Goal: Communication & Community: Answer question/provide support

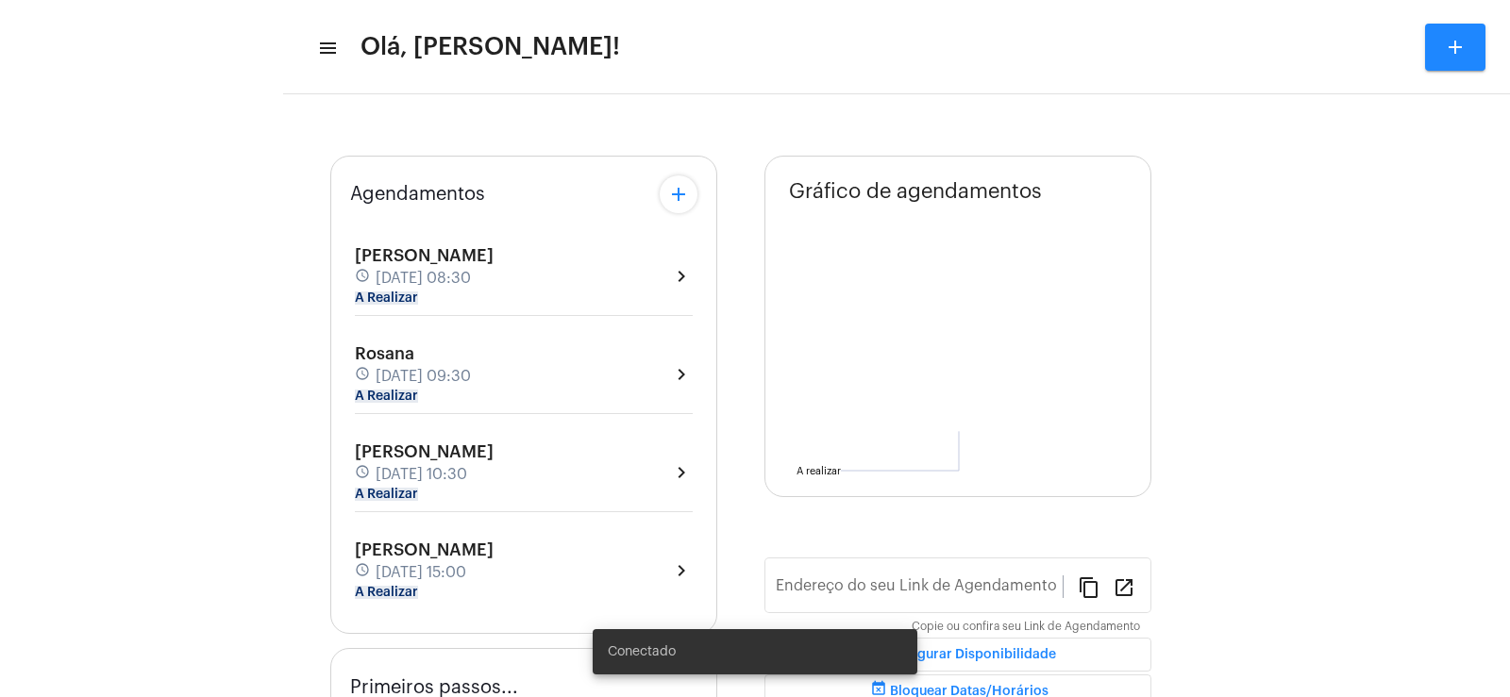
type input "[URL][DOMAIN_NAME]"
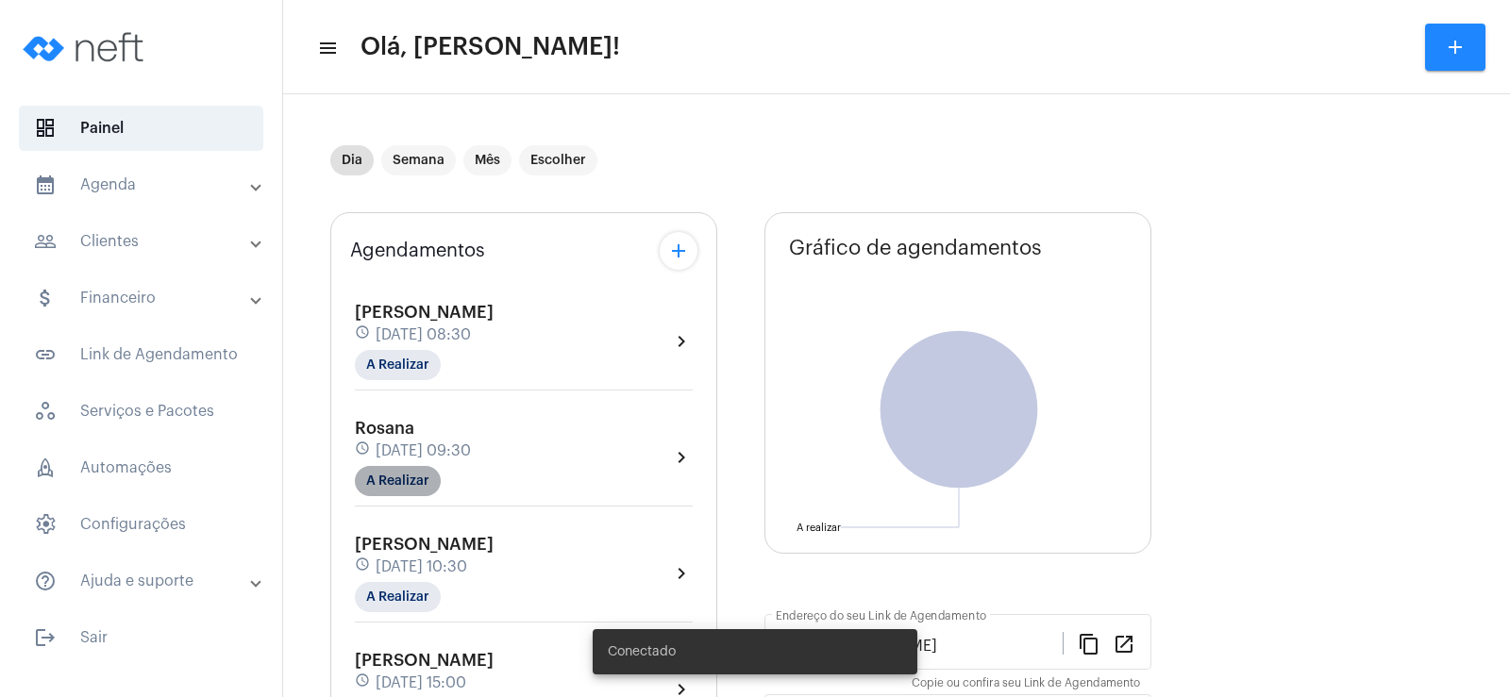
click at [424, 472] on mat-chip "A Realizar" at bounding box center [398, 481] width 86 height 30
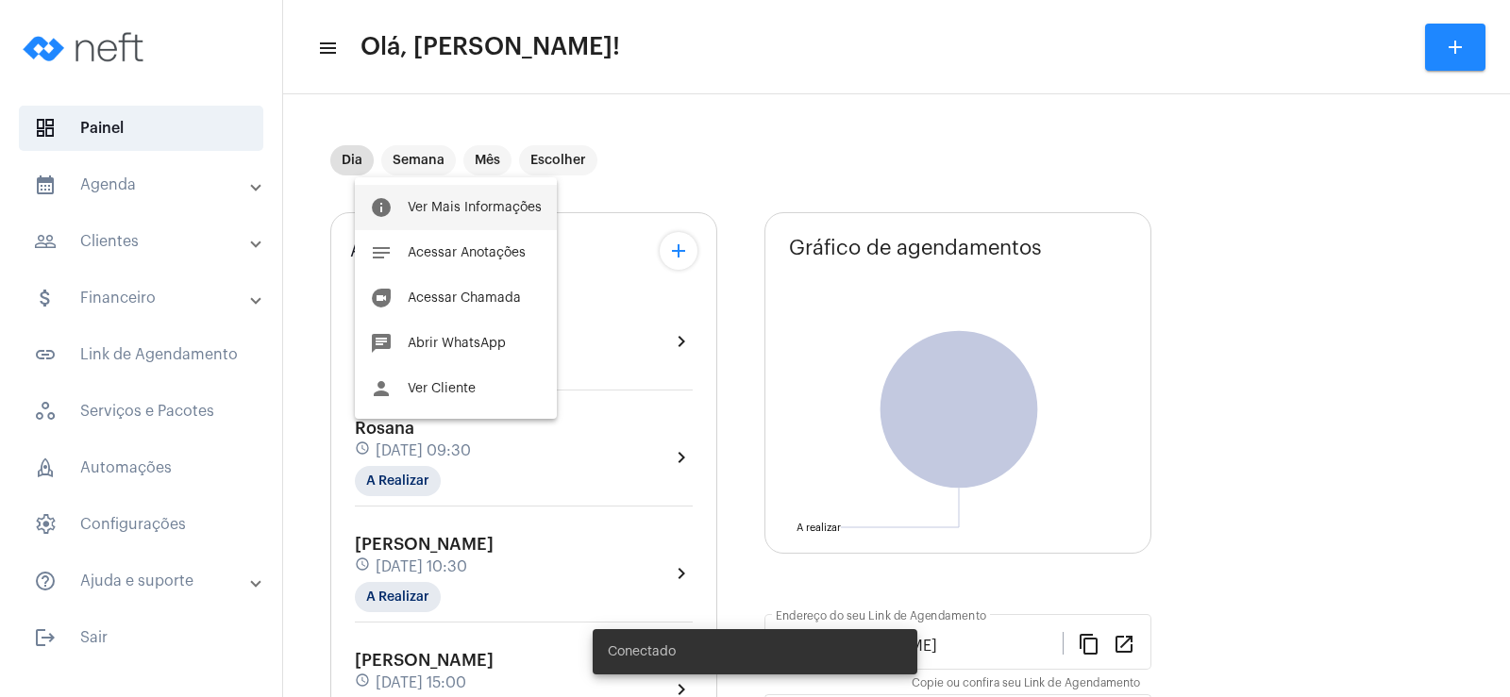
click at [493, 192] on button "info Ver Mais Informações" at bounding box center [456, 207] width 202 height 45
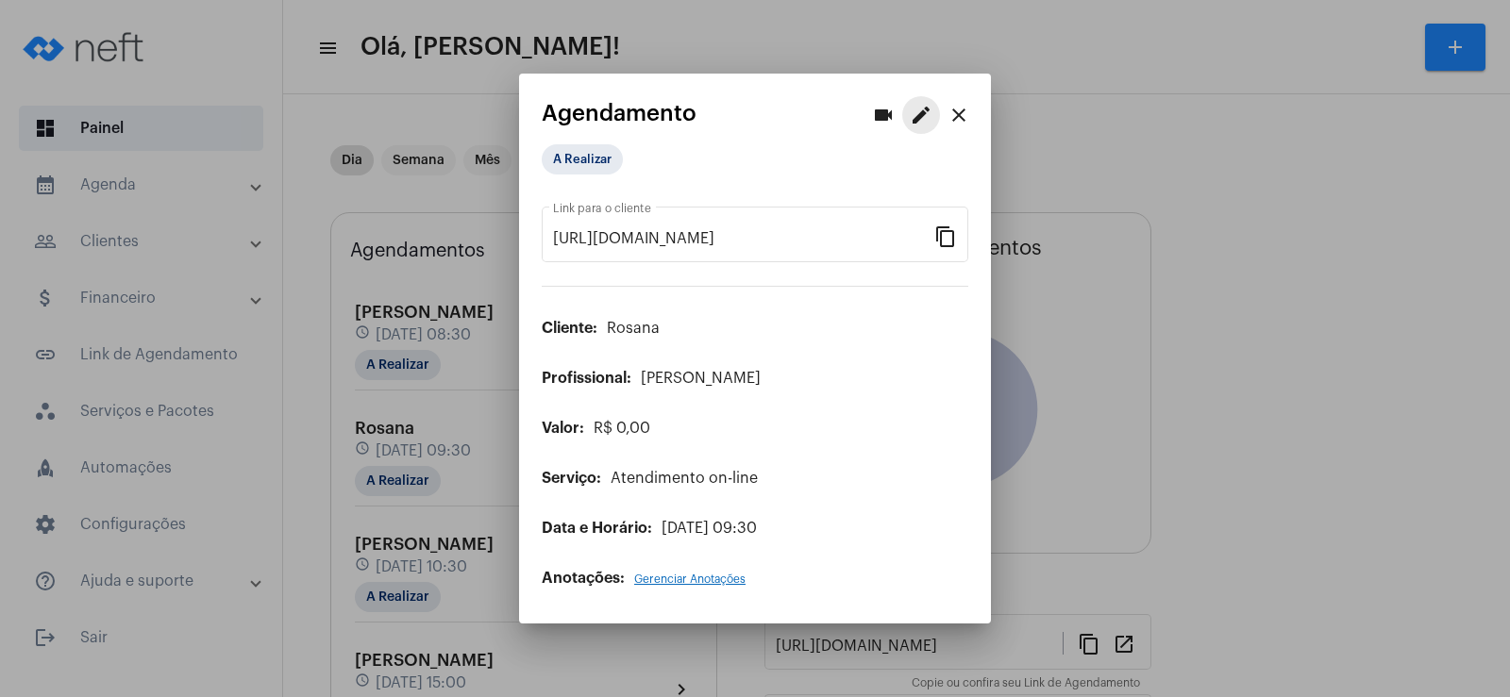
click at [917, 109] on mat-icon "edit" at bounding box center [921, 115] width 23 height 23
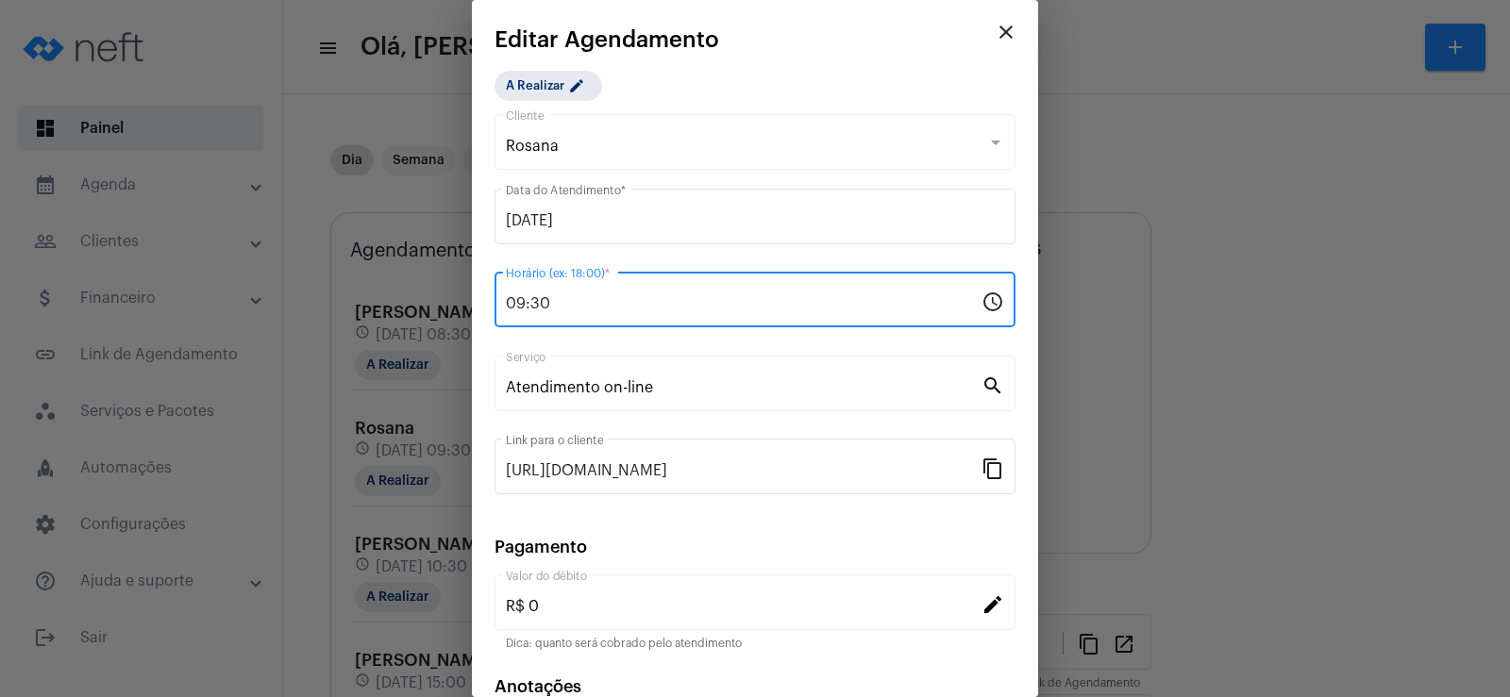
click at [584, 305] on input "09:30" at bounding box center [744, 303] width 476 height 17
type input "0"
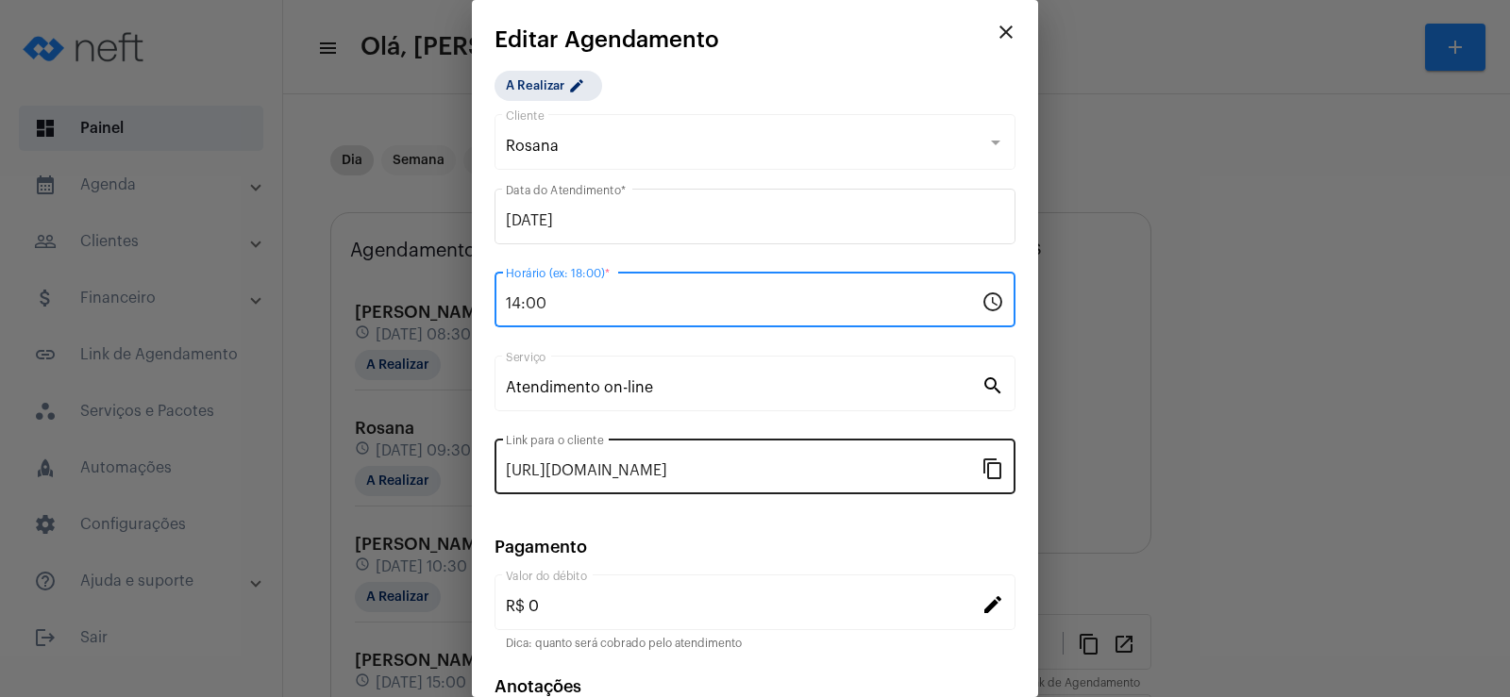
scroll to position [115, 0]
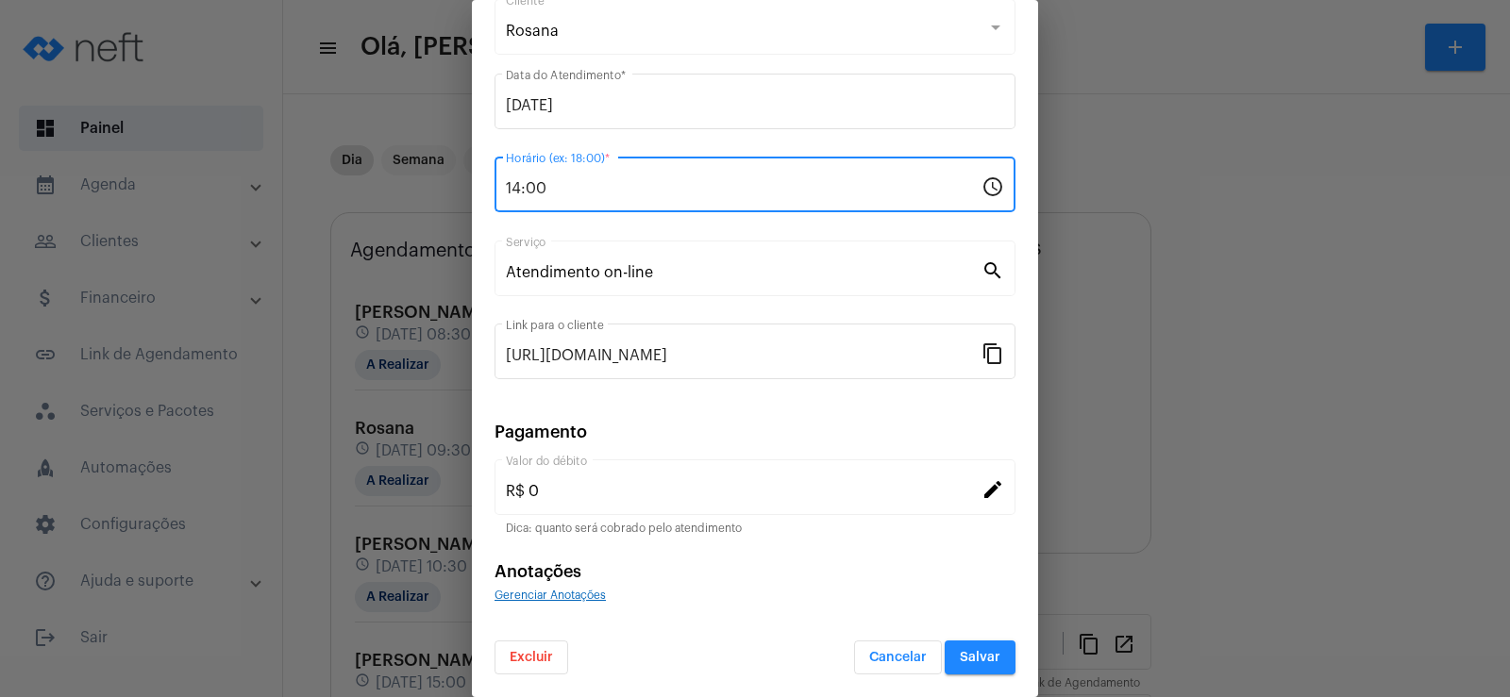
type input "14:00"
click at [977, 675] on mat-dialog-container "close Editar Agendamento A Realizar edit Rosana Cliente [DATE] Data do Atendime…" at bounding box center [755, 348] width 566 height 697
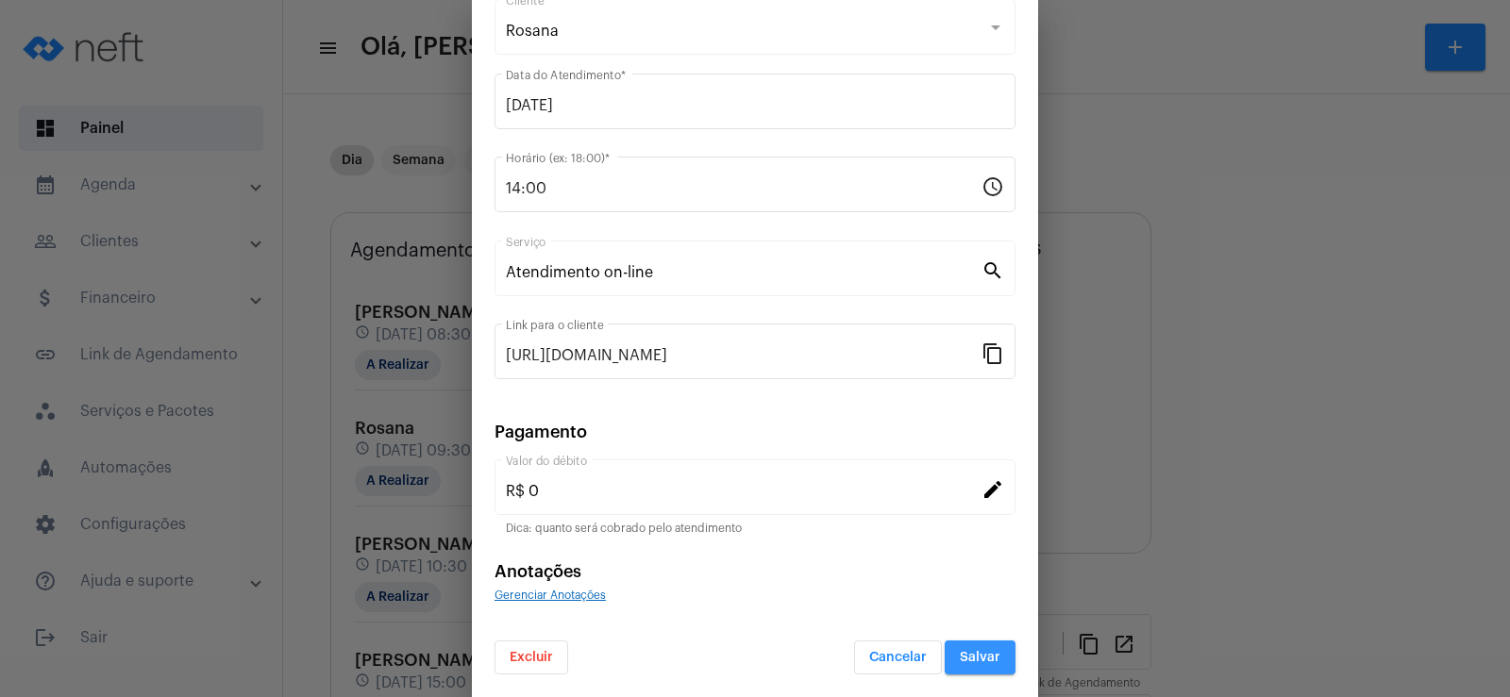
click at [971, 658] on span "Salvar" at bounding box center [980, 657] width 41 height 13
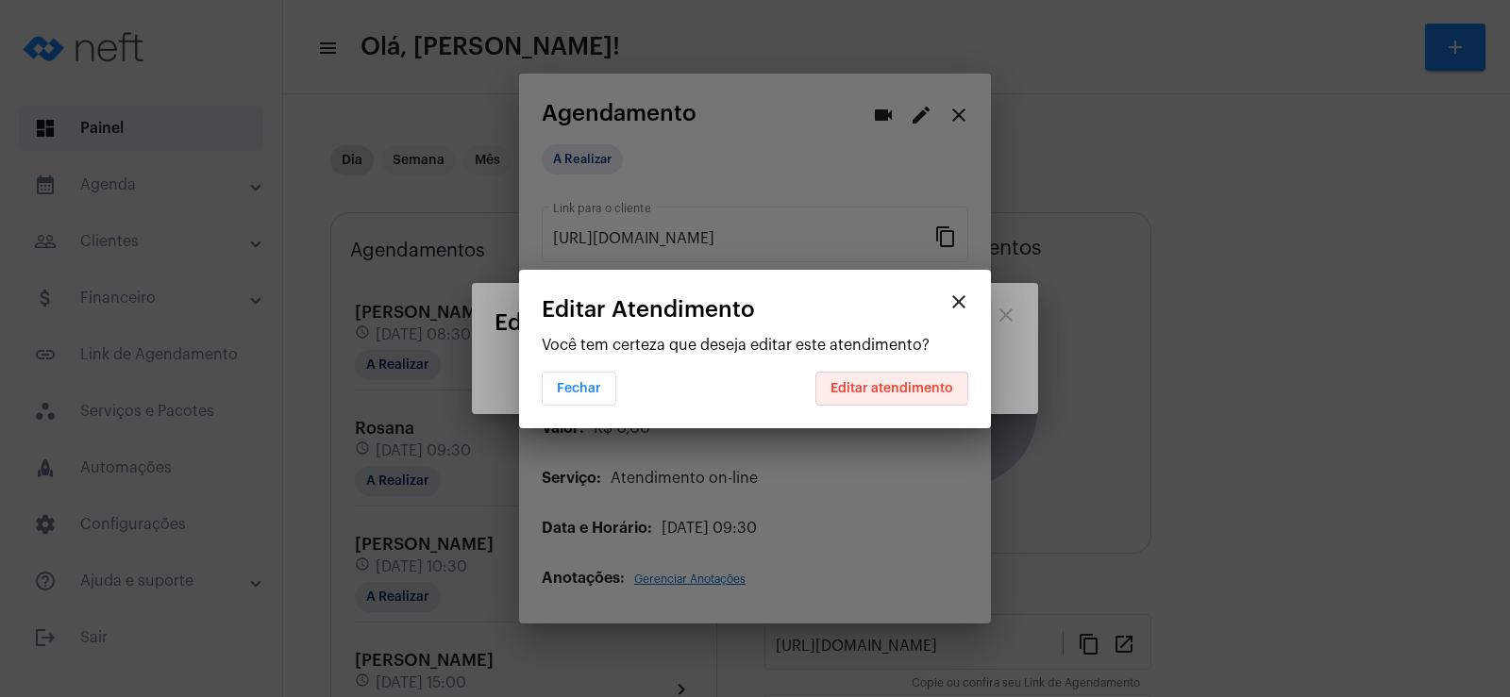
click at [889, 380] on button "Editar atendimento" at bounding box center [891, 389] width 153 height 34
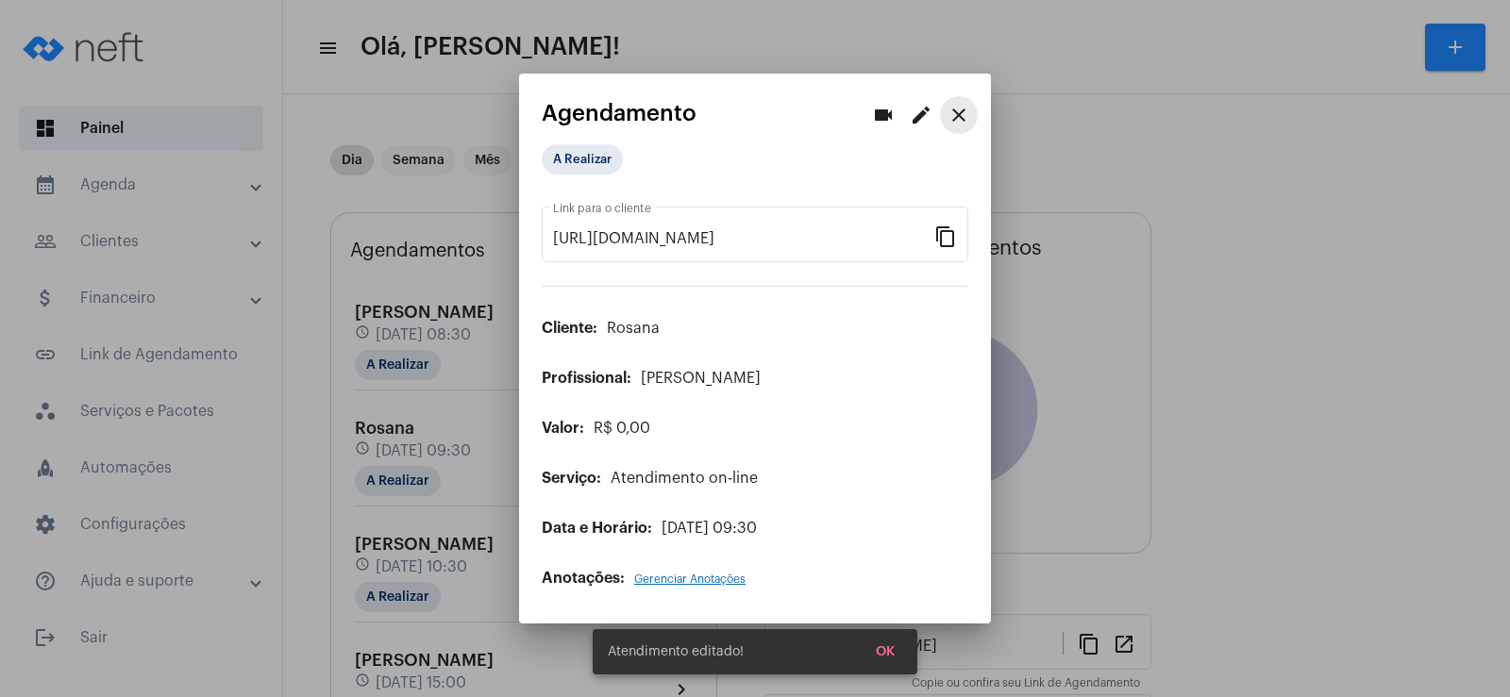
click at [957, 117] on mat-icon "close" at bounding box center [958, 115] width 23 height 23
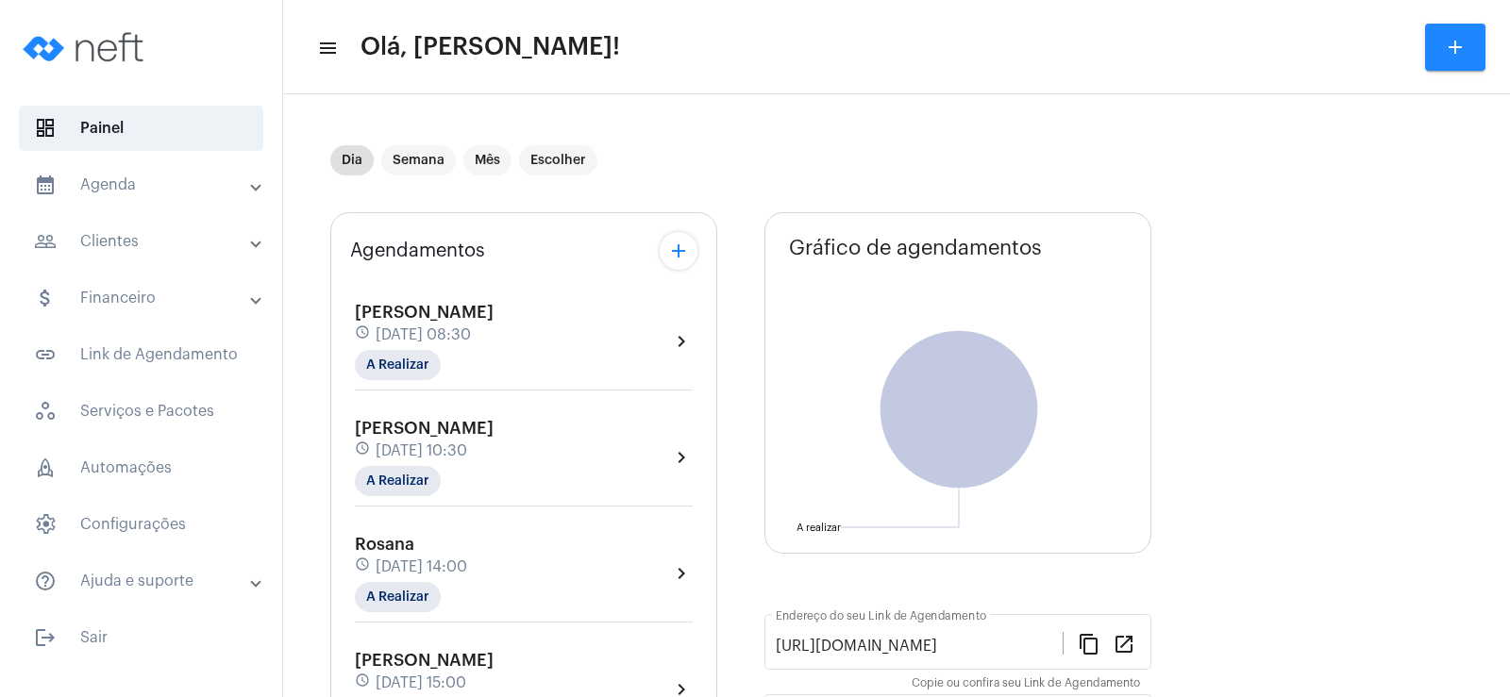
click at [147, 238] on mat-panel-title "people_outline Clientes" at bounding box center [143, 241] width 218 height 23
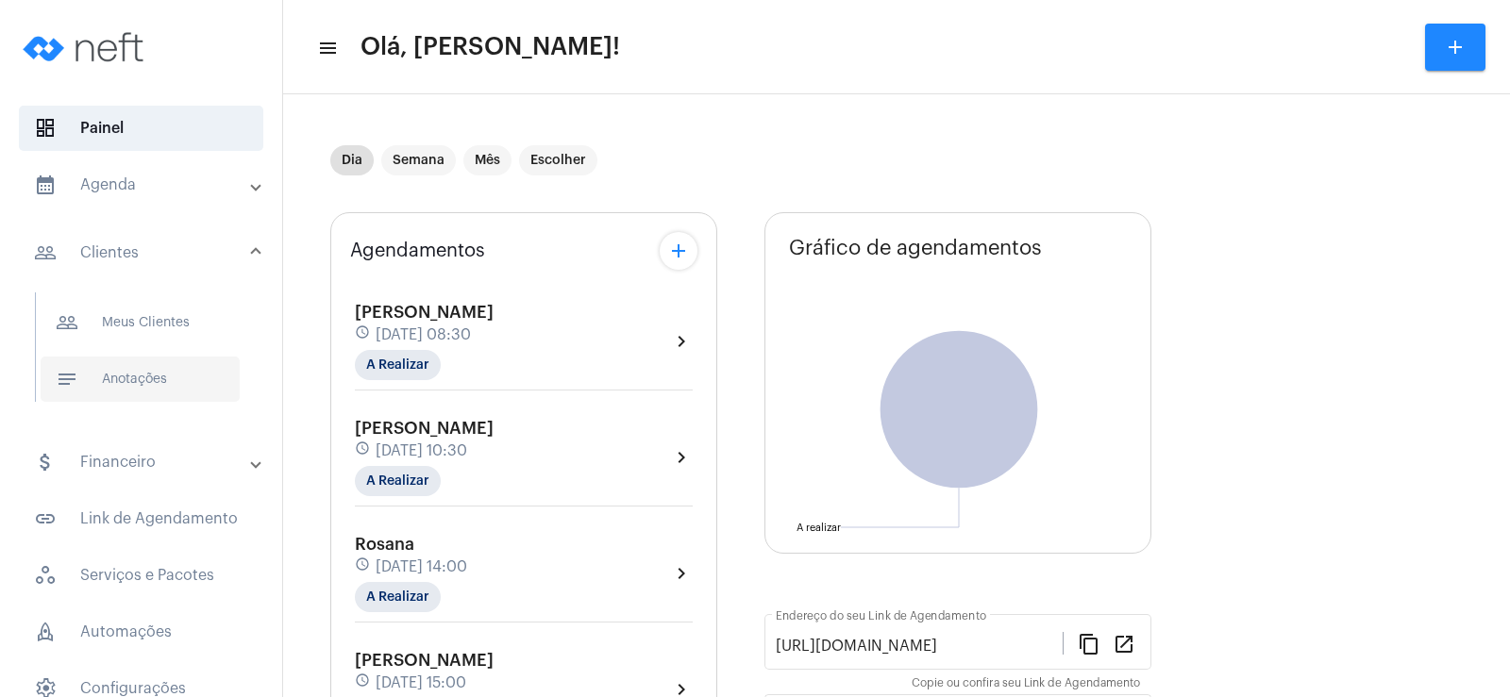
click at [160, 384] on span "notes Anotações" at bounding box center [140, 379] width 199 height 45
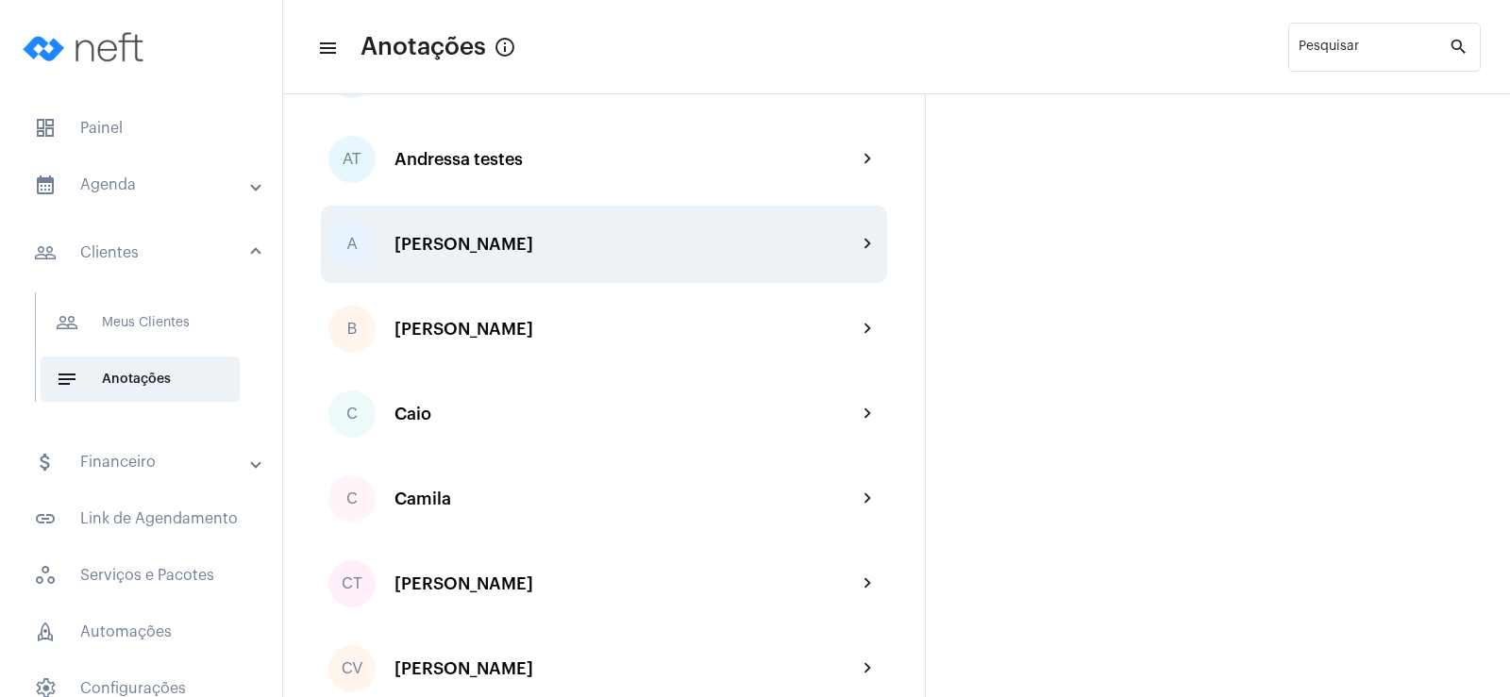
scroll to position [283, 0]
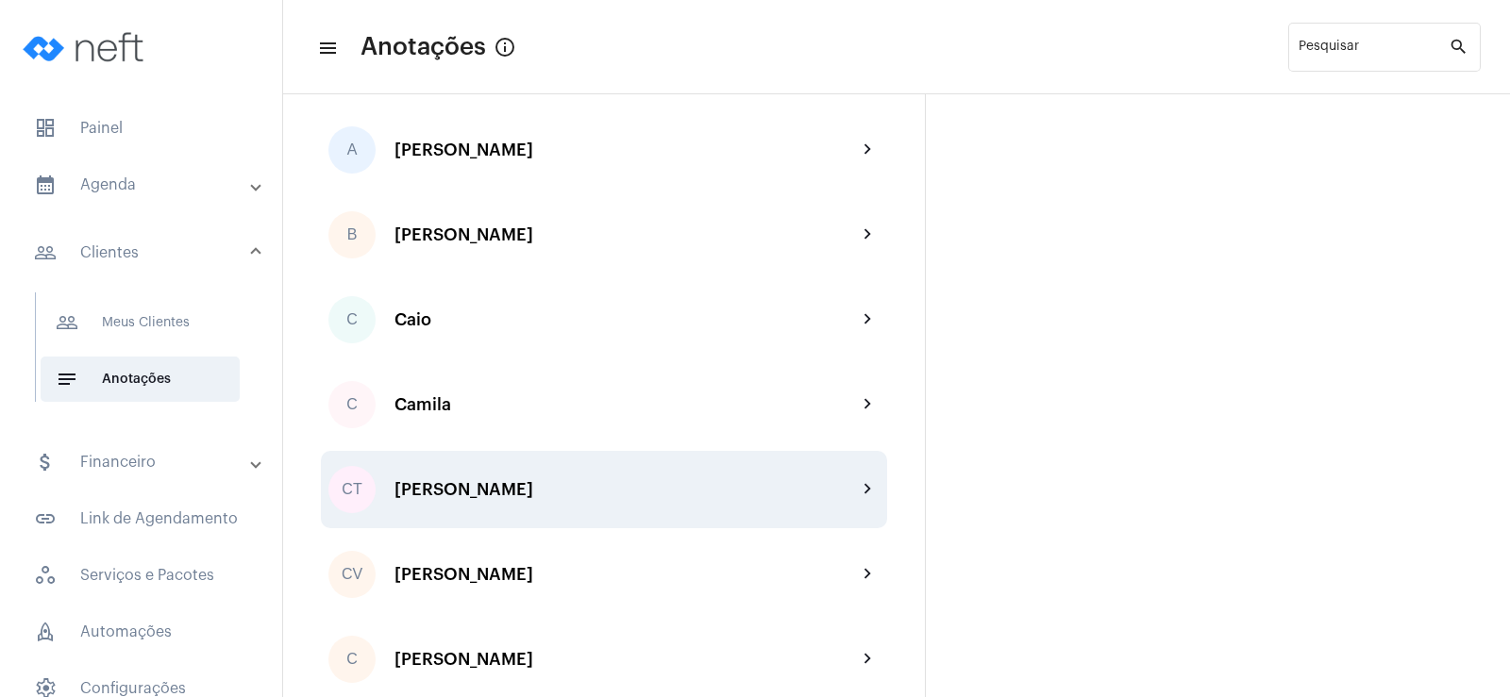
click at [518, 501] on div "CT [PERSON_NAME] chevron_right" at bounding box center [604, 489] width 566 height 77
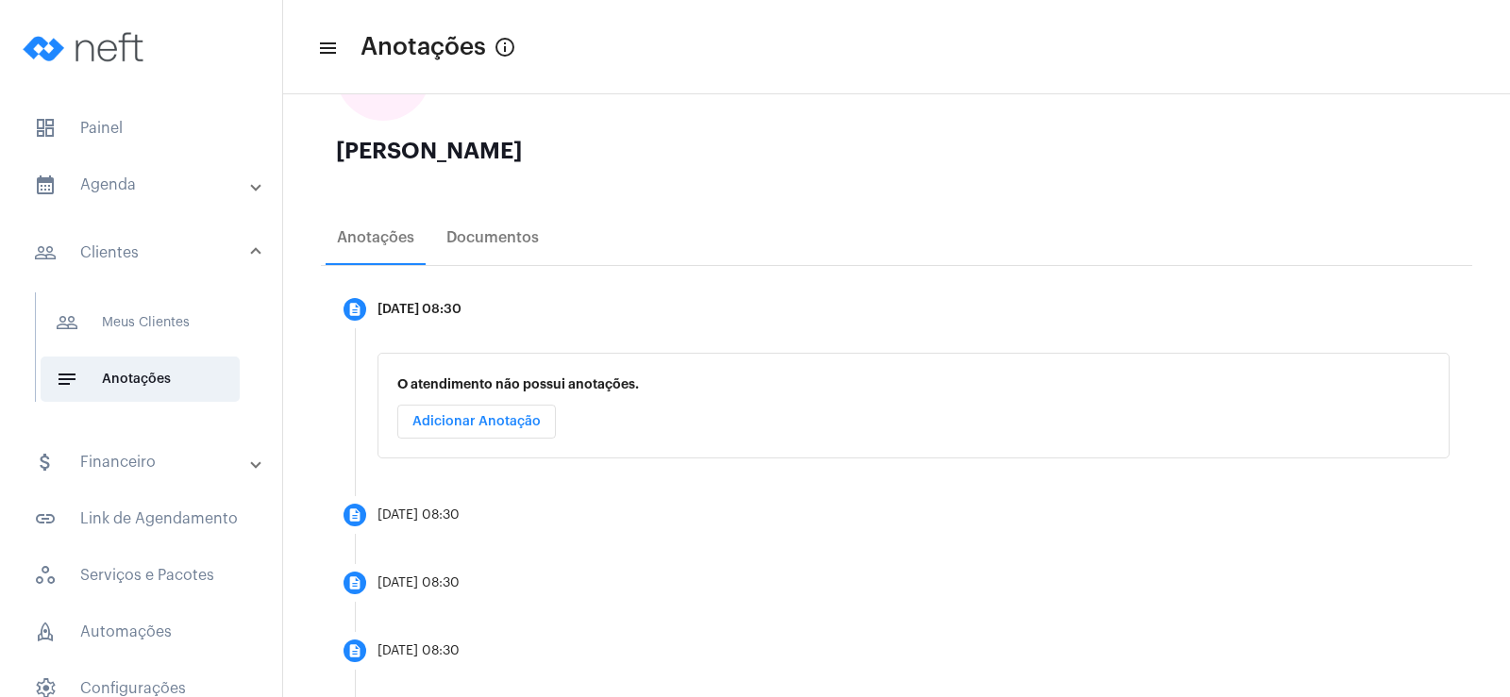
scroll to position [283, 0]
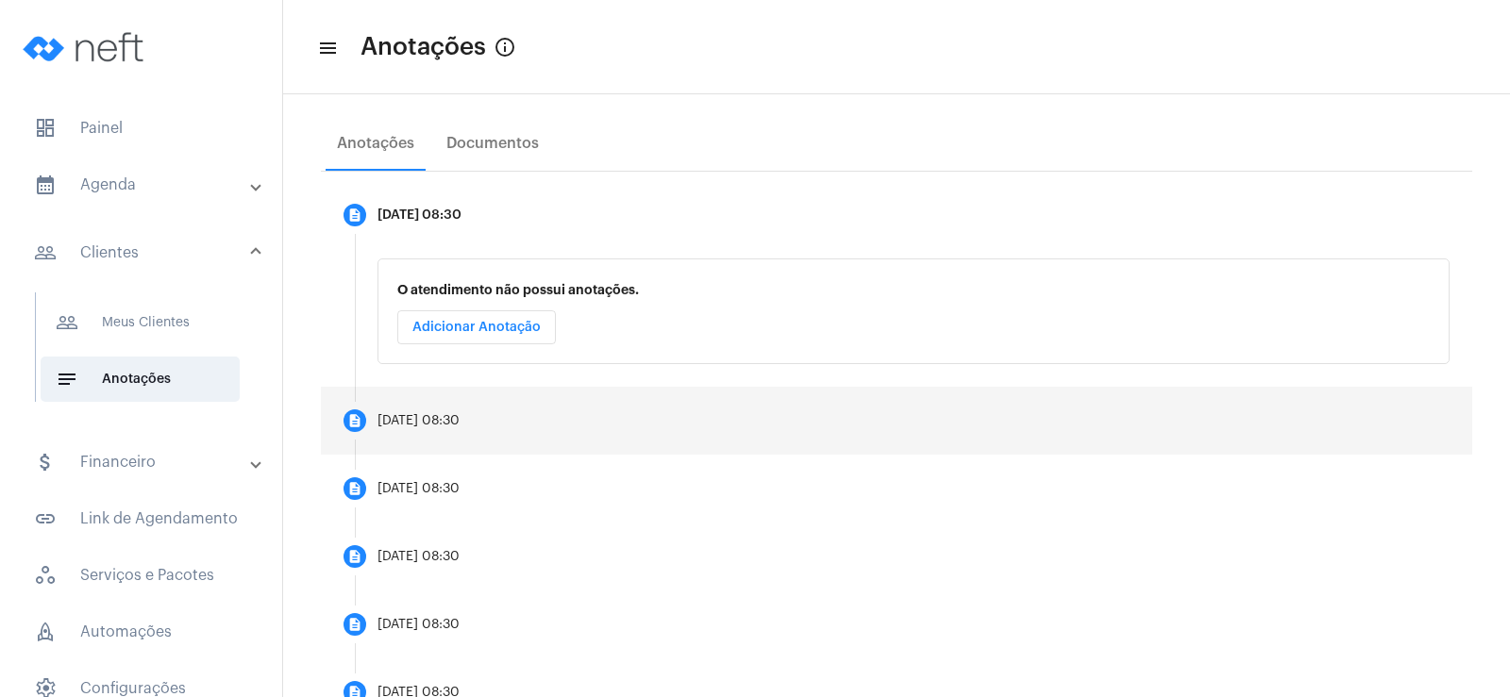
click at [459, 426] on div "[DATE] 08:30" at bounding box center [418, 421] width 82 height 14
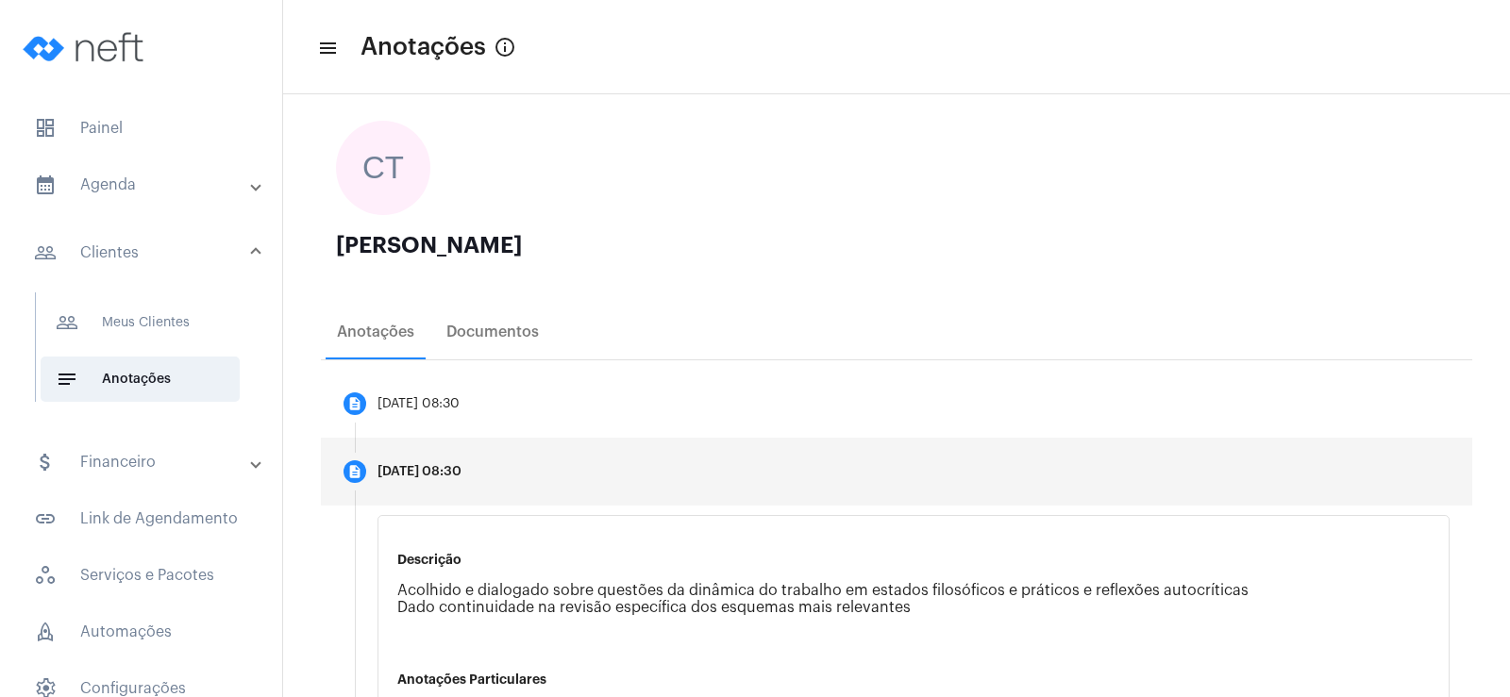
scroll to position [0, 0]
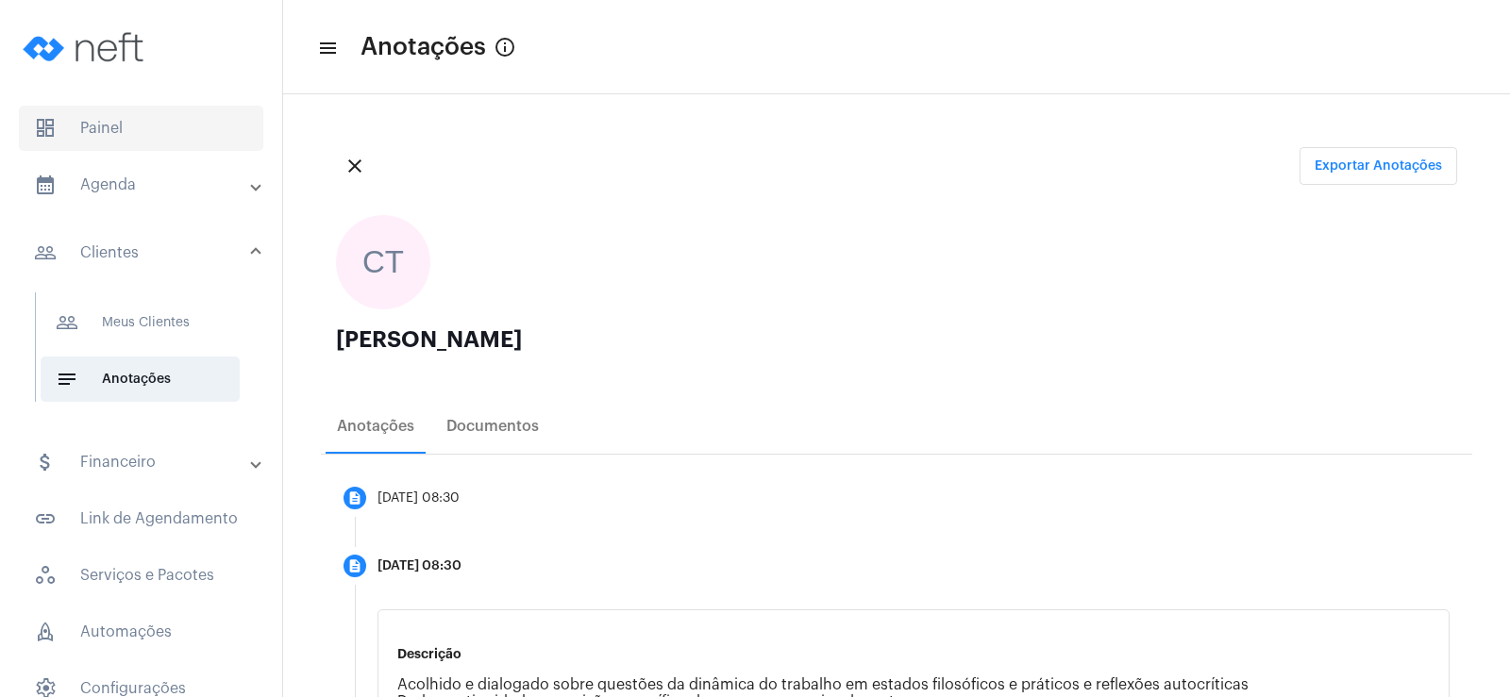
click at [157, 115] on span "dashboard Painel" at bounding box center [141, 128] width 244 height 45
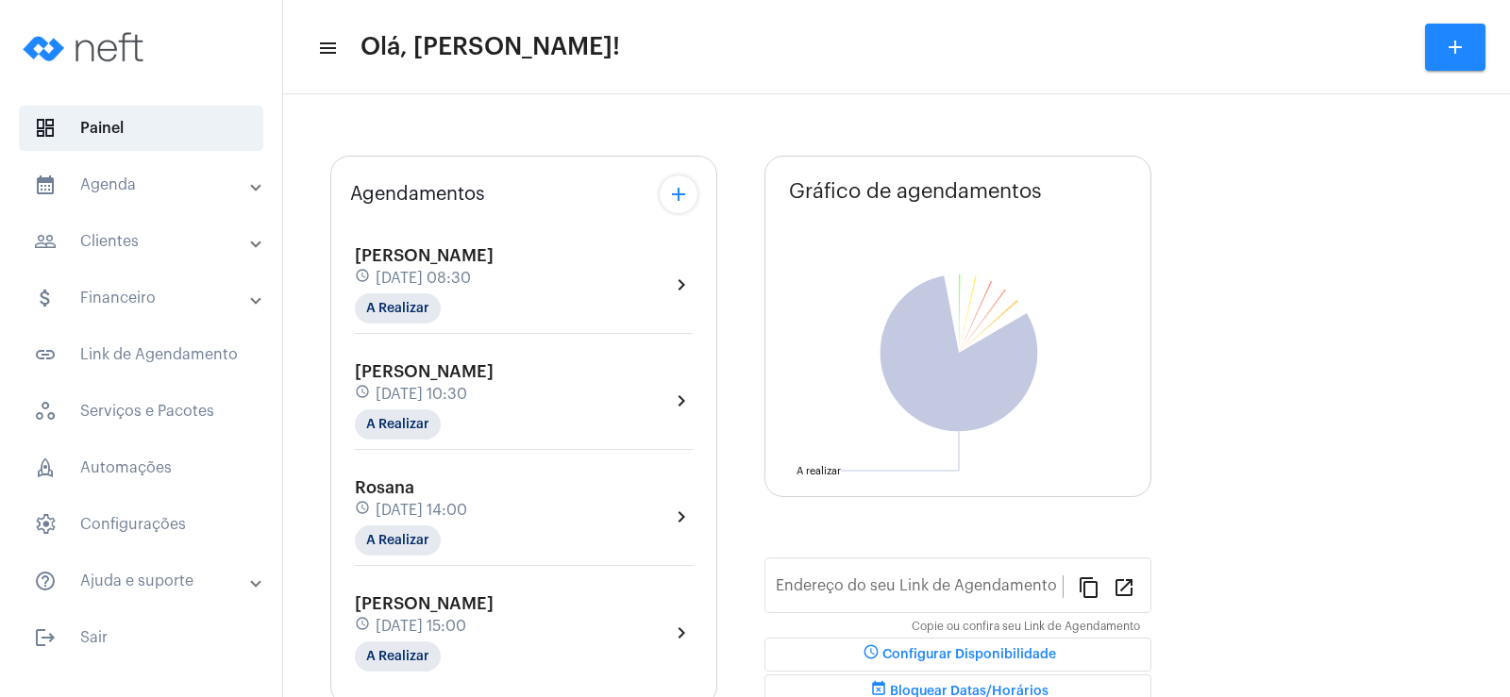
type input "[URL][DOMAIN_NAME]"
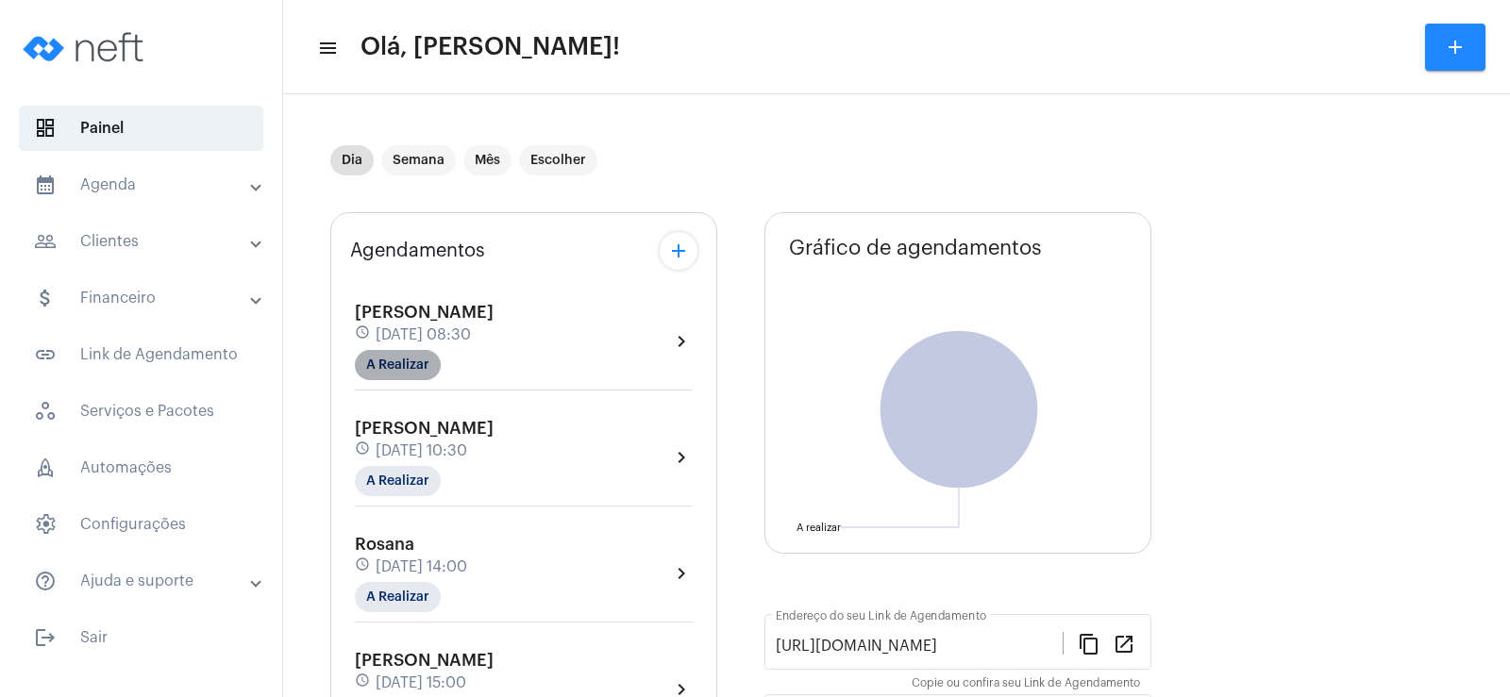
click at [393, 376] on mat-chip "A Realizar" at bounding box center [398, 365] width 86 height 30
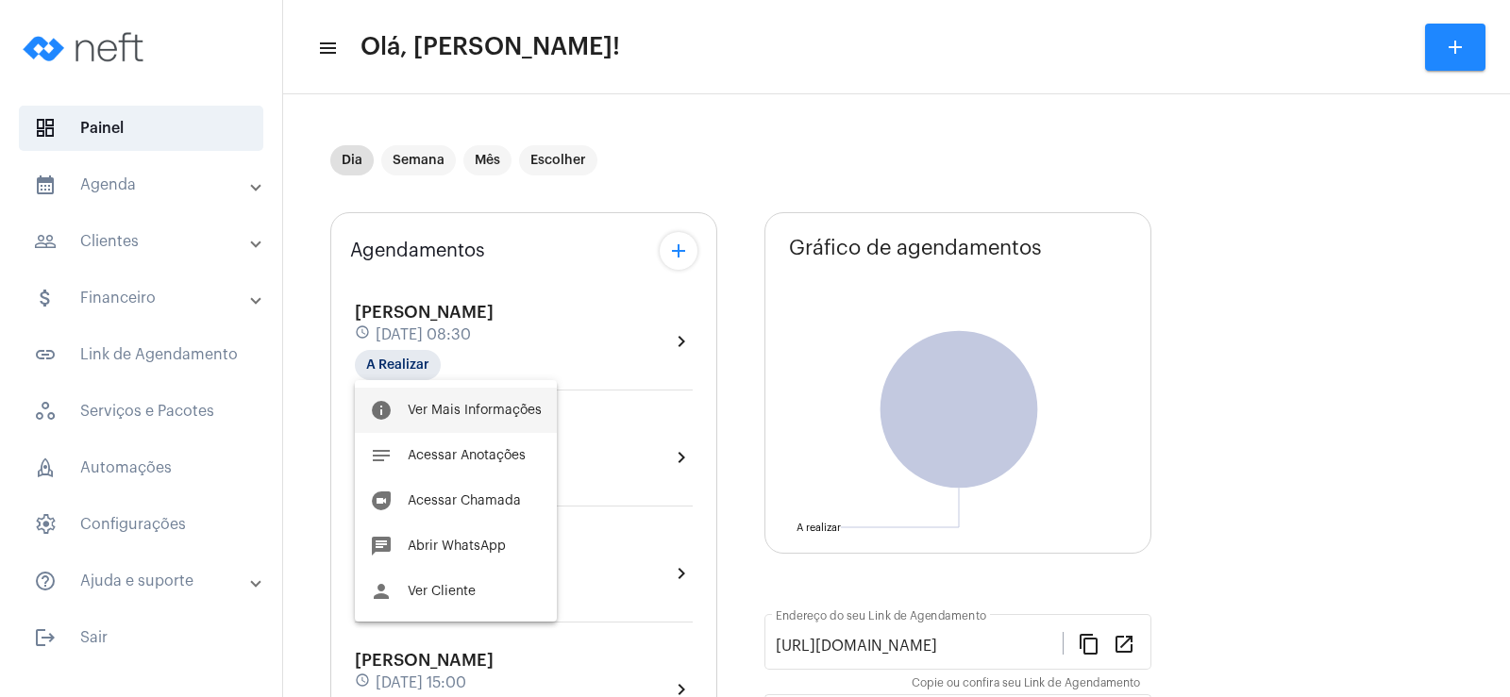
click at [442, 409] on span "Ver Mais Informações" at bounding box center [475, 410] width 134 height 13
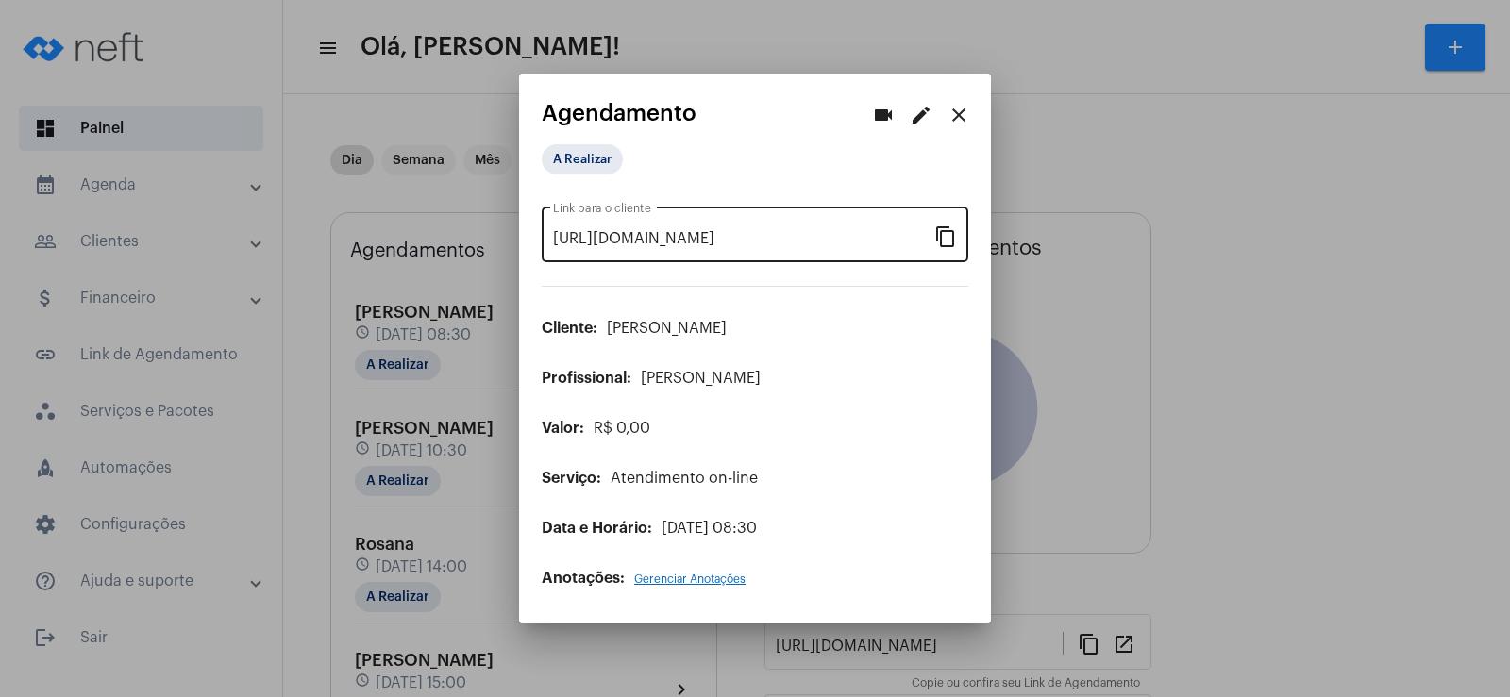
click at [956, 244] on mat-icon "content_copy" at bounding box center [945, 236] width 23 height 23
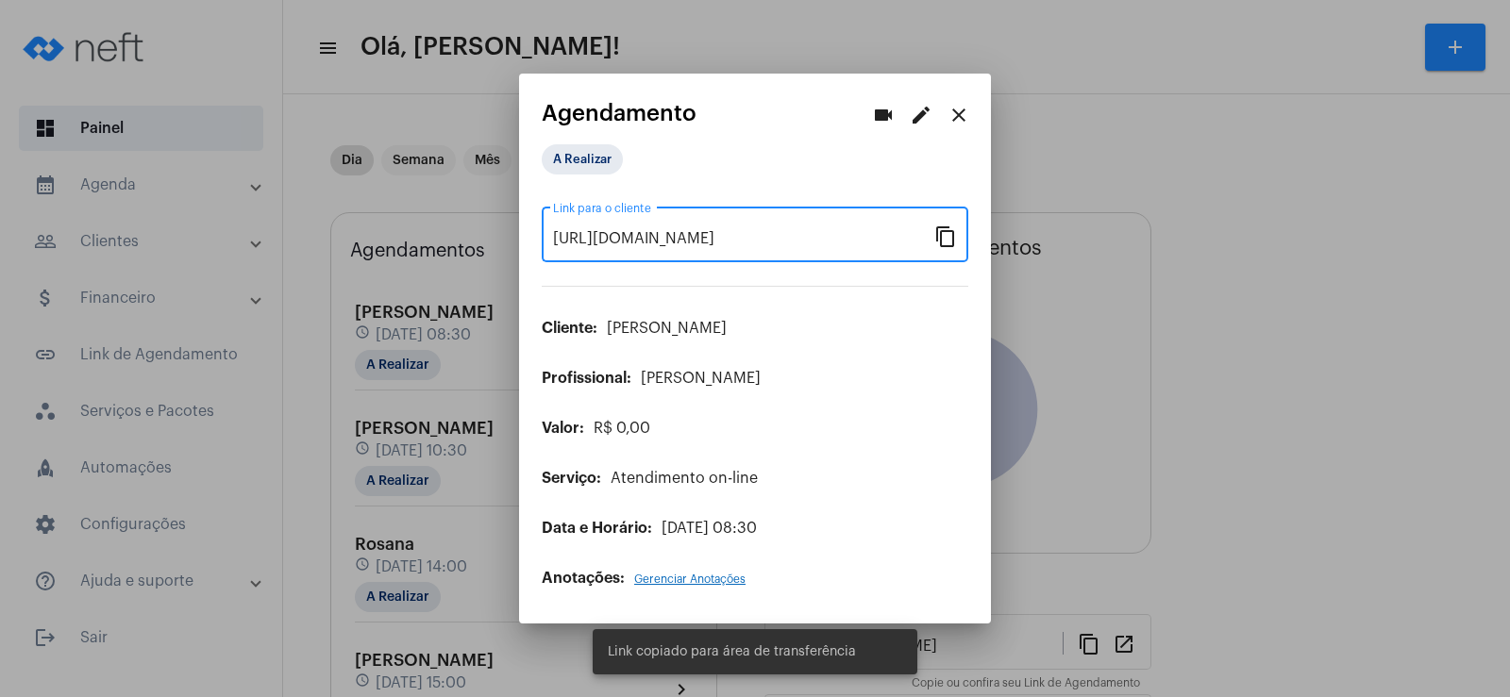
click at [881, 110] on mat-icon "videocam" at bounding box center [883, 115] width 23 height 23
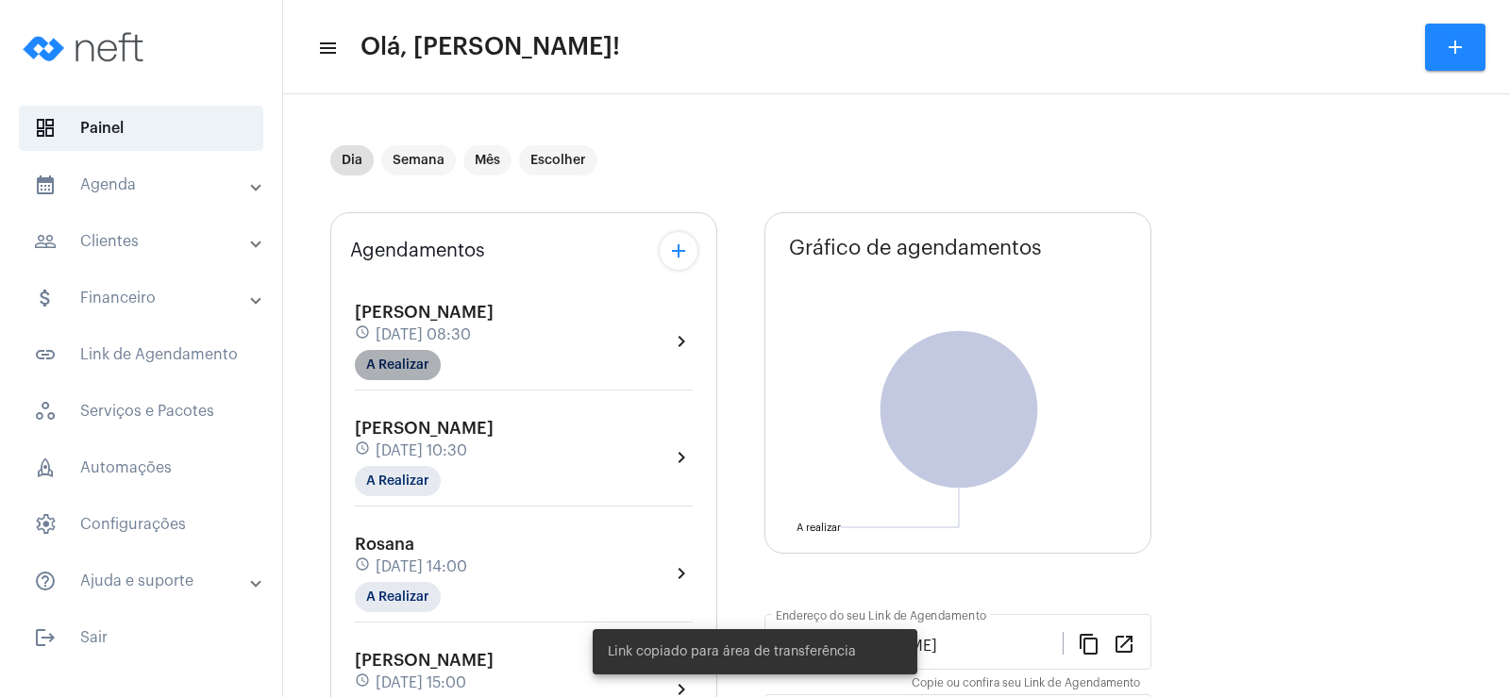
click at [411, 359] on mat-chip "A Realizar" at bounding box center [398, 365] width 86 height 30
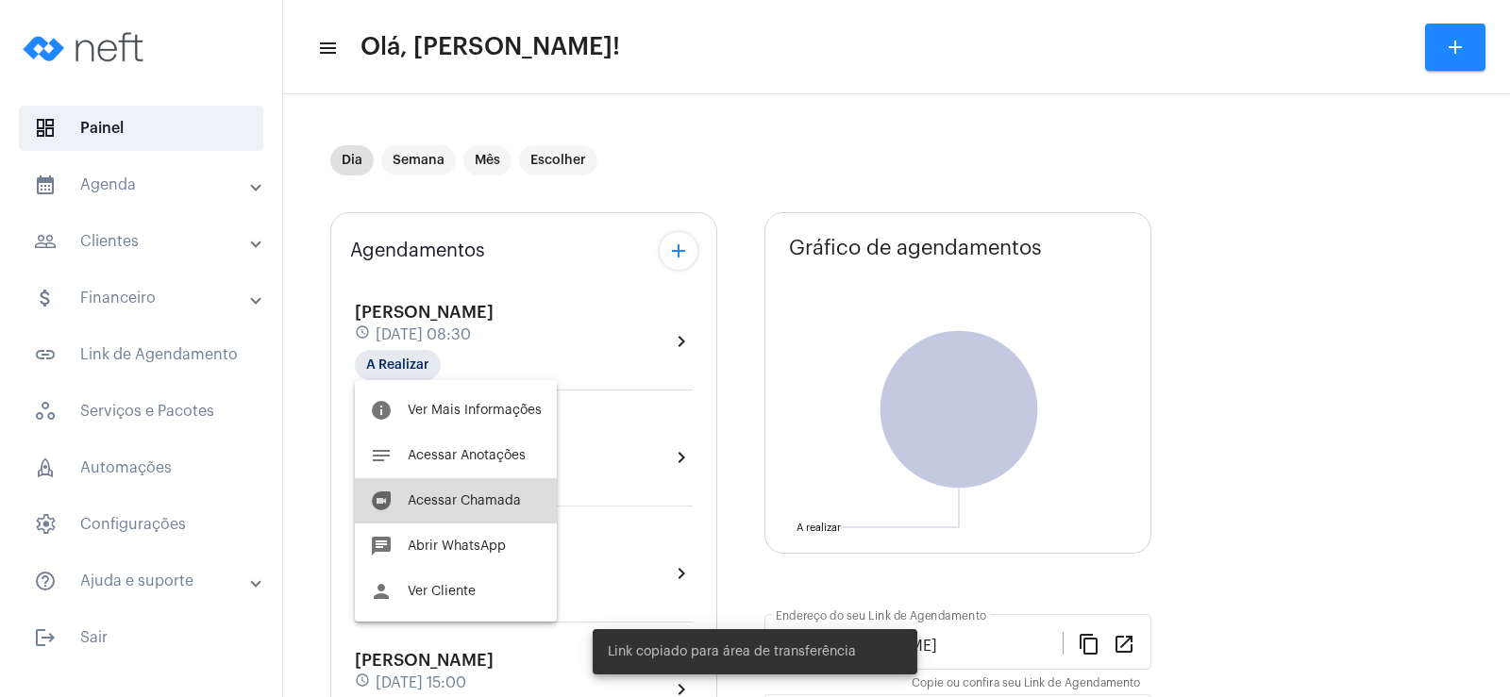
click at [490, 493] on button "duo [PERSON_NAME]" at bounding box center [456, 500] width 202 height 45
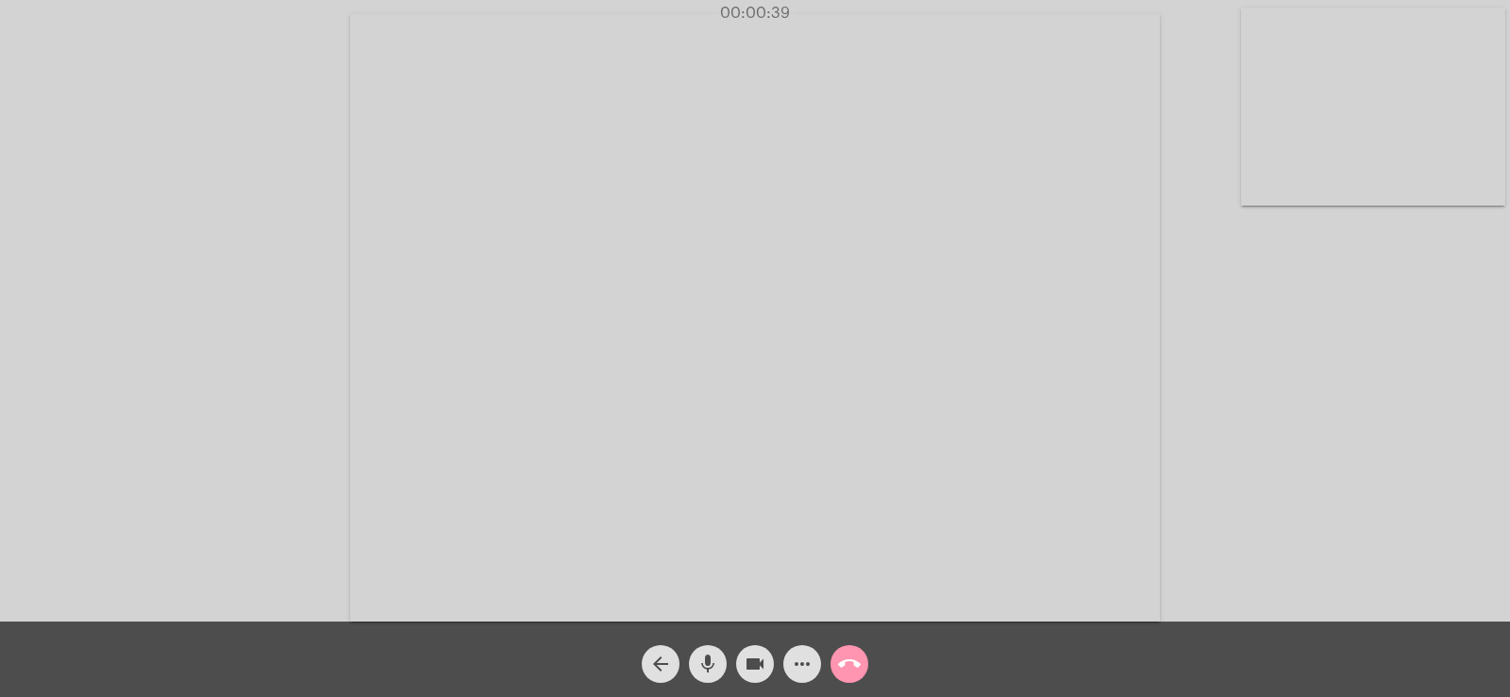
click at [807, 670] on mat-icon "more_horiz" at bounding box center [802, 664] width 23 height 23
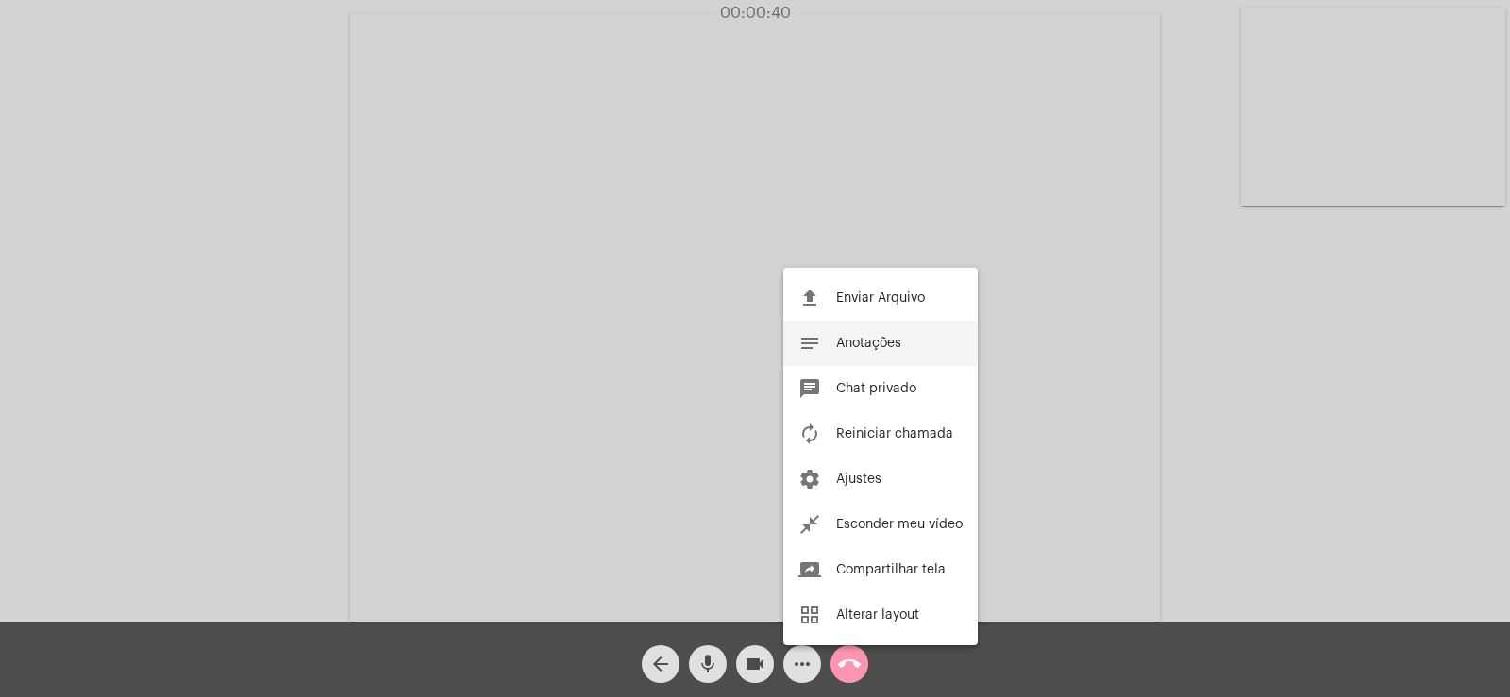
click at [906, 350] on button "notes Anotações" at bounding box center [880, 343] width 194 height 45
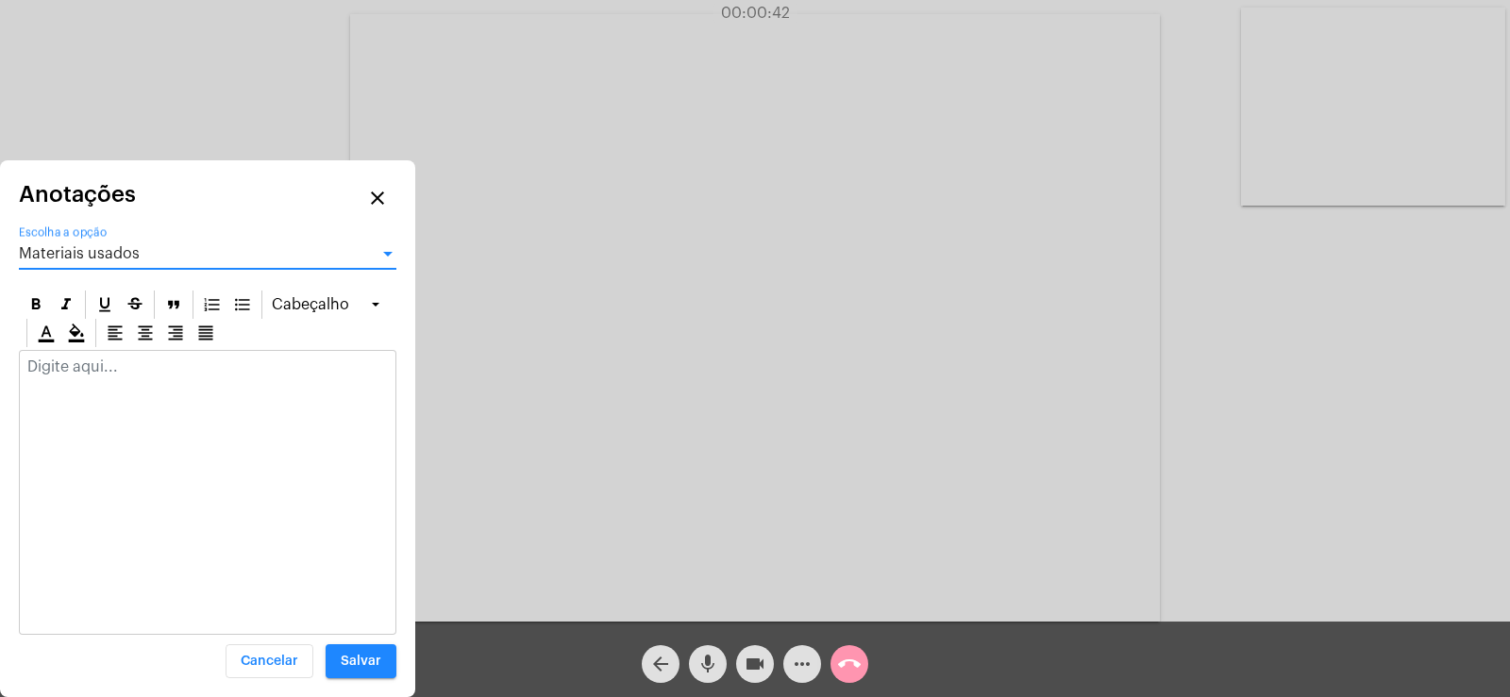
click at [169, 246] on div "Materiais usados" at bounding box center [199, 253] width 360 height 17
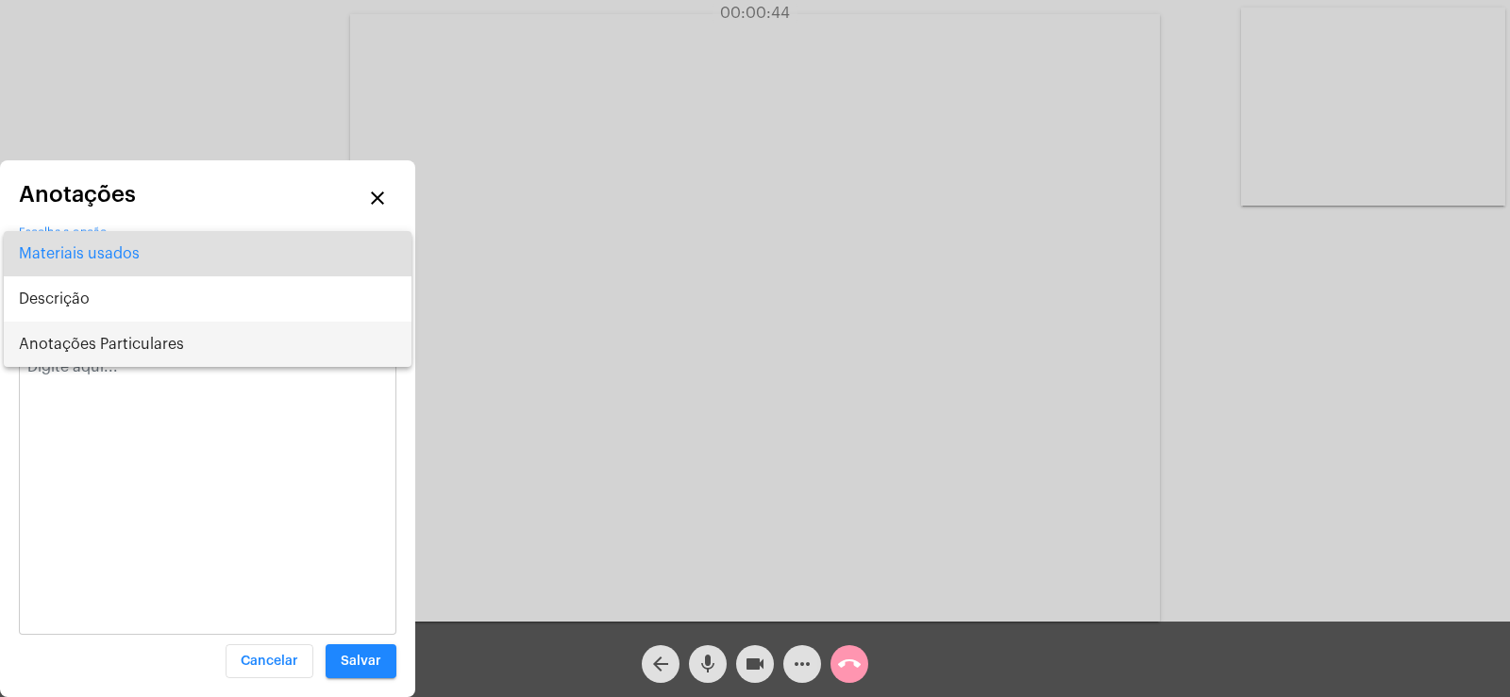
click at [113, 343] on span "Anotações Particulares" at bounding box center [207, 344] width 377 height 45
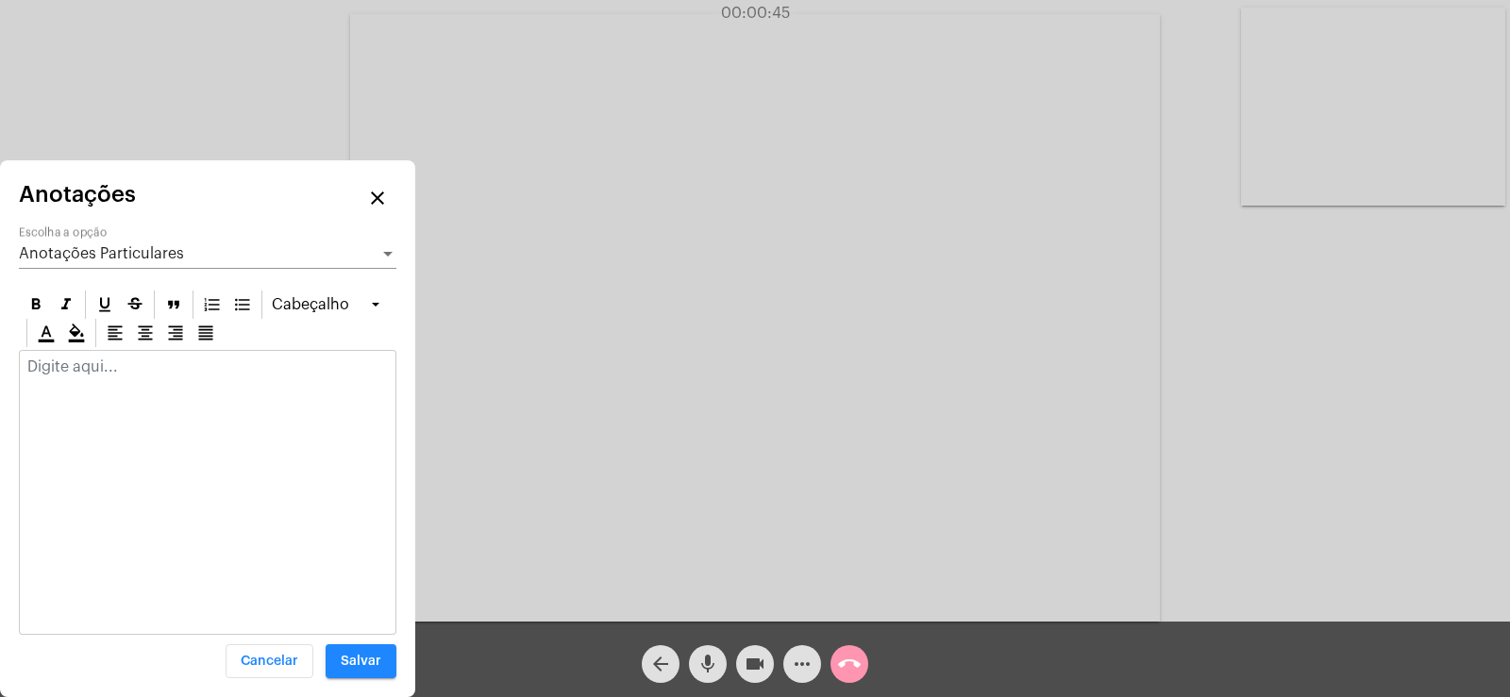
click at [69, 376] on div at bounding box center [208, 372] width 376 height 42
click at [72, 367] on p at bounding box center [207, 367] width 360 height 17
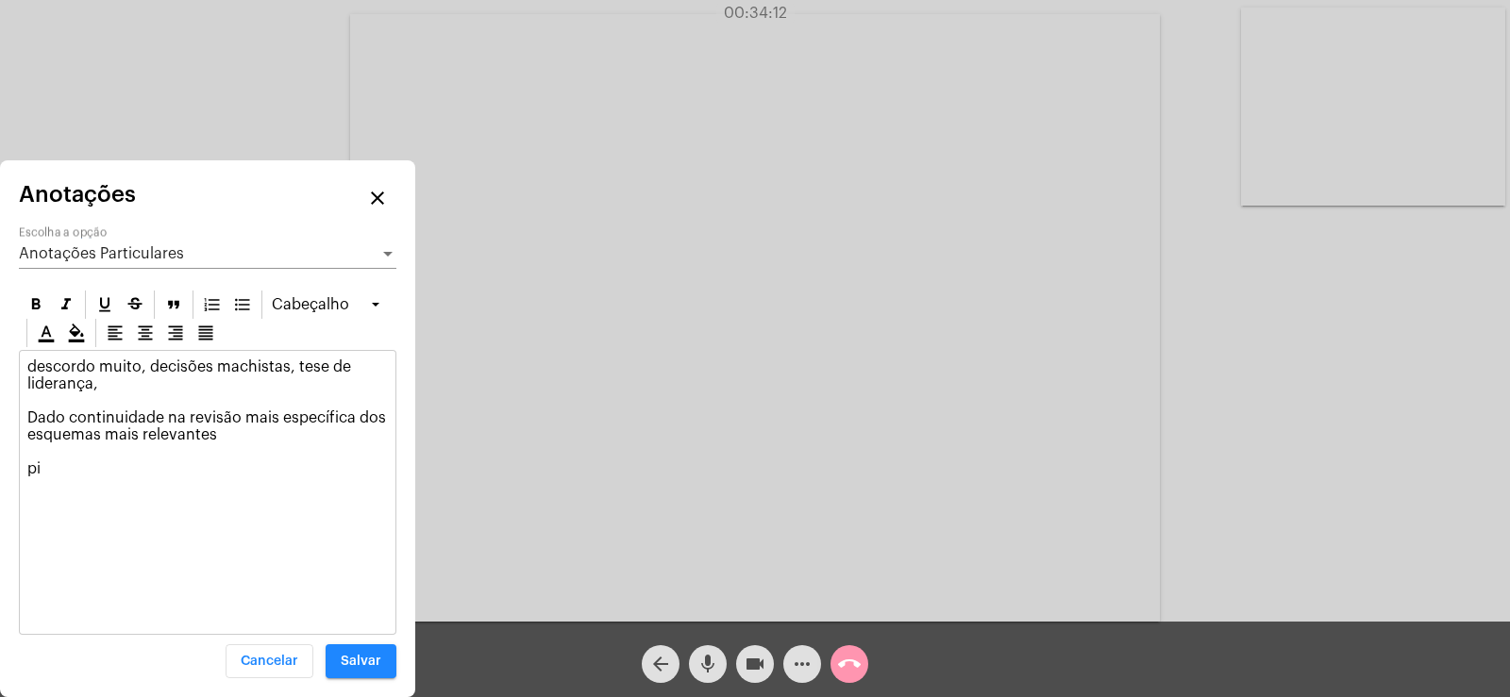
drag, startPoint x: 209, startPoint y: 434, endPoint x: 8, endPoint y: 432, distance: 200.0
click at [0, 432] on div "Anotações close Anotações Particulares Escolha a opção [GEOGRAPHIC_DATA] descor…" at bounding box center [207, 428] width 415 height 537
drag, startPoint x: 252, startPoint y: 450, endPoint x: 16, endPoint y: 423, distance: 237.5
click at [16, 423] on div "Anotações close Anotações Particulares Escolha a opção [GEOGRAPHIC_DATA] descor…" at bounding box center [207, 428] width 415 height 537
copy p "Dado continuidade na revisão mais específica dos esquemas mais relevantes"
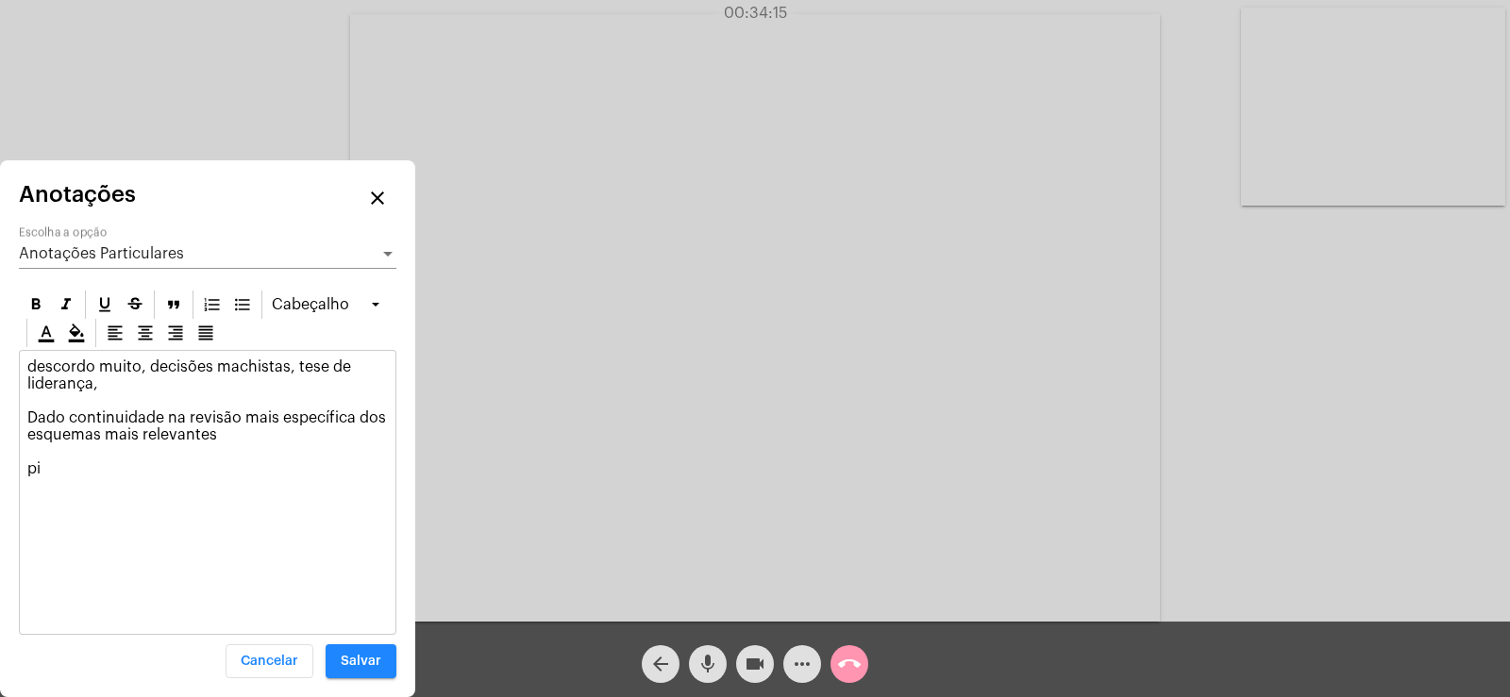
click at [69, 259] on span "Anotações Particulares" at bounding box center [101, 253] width 165 height 15
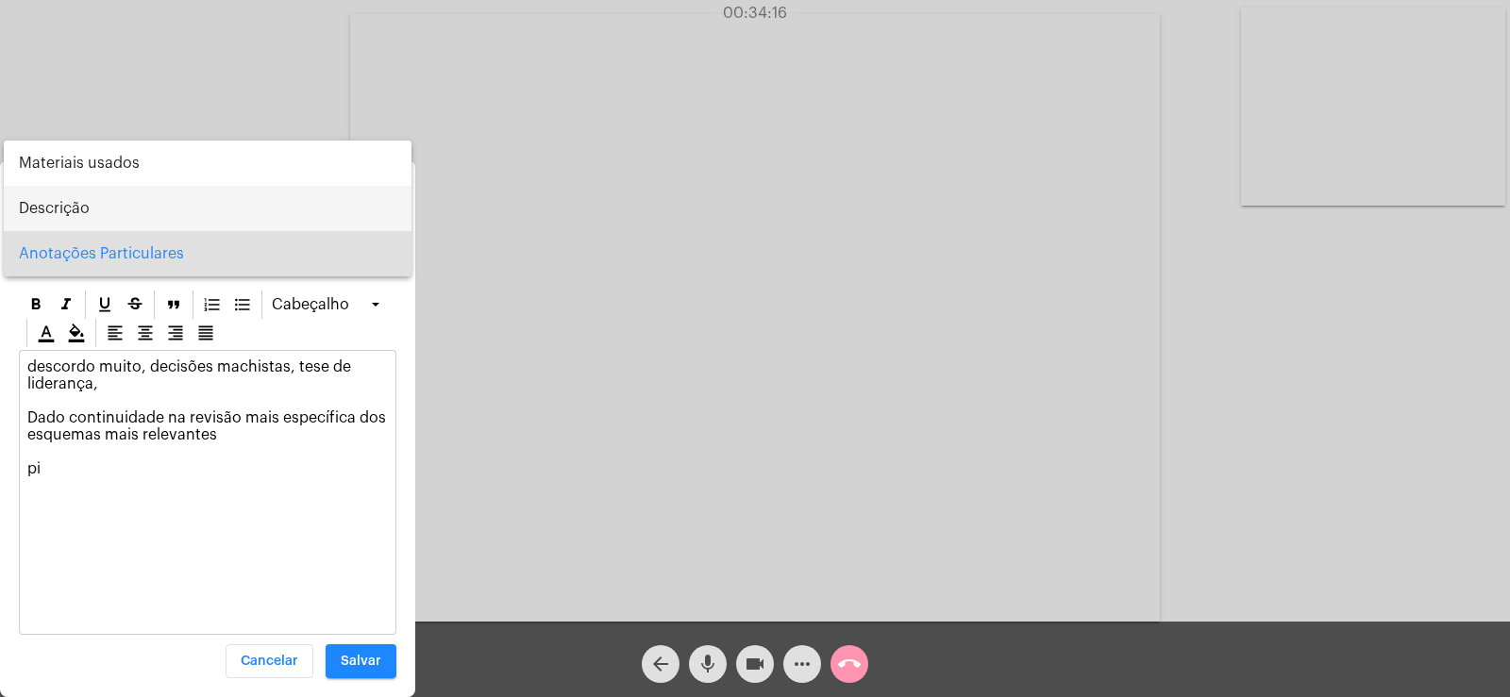
click at [73, 194] on span "Descrição" at bounding box center [207, 208] width 377 height 45
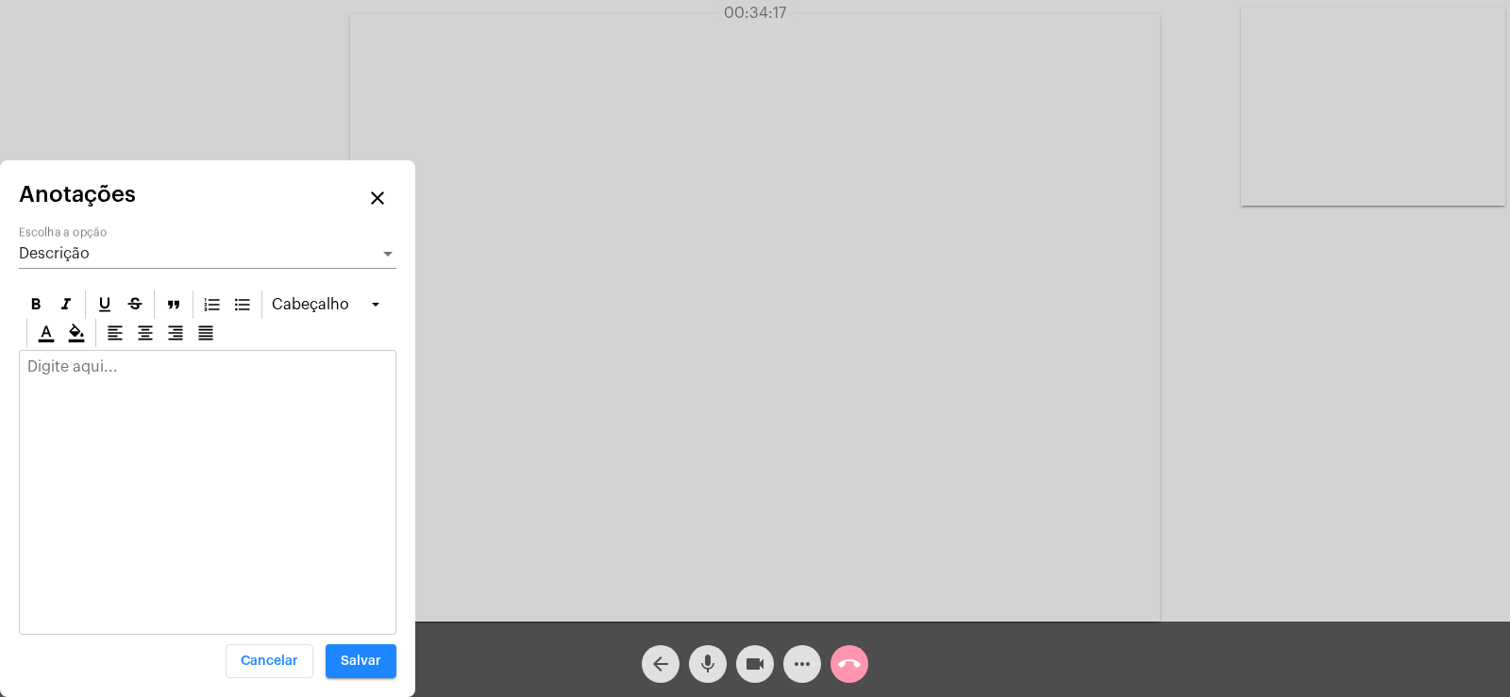
click at [53, 381] on div at bounding box center [208, 372] width 376 height 42
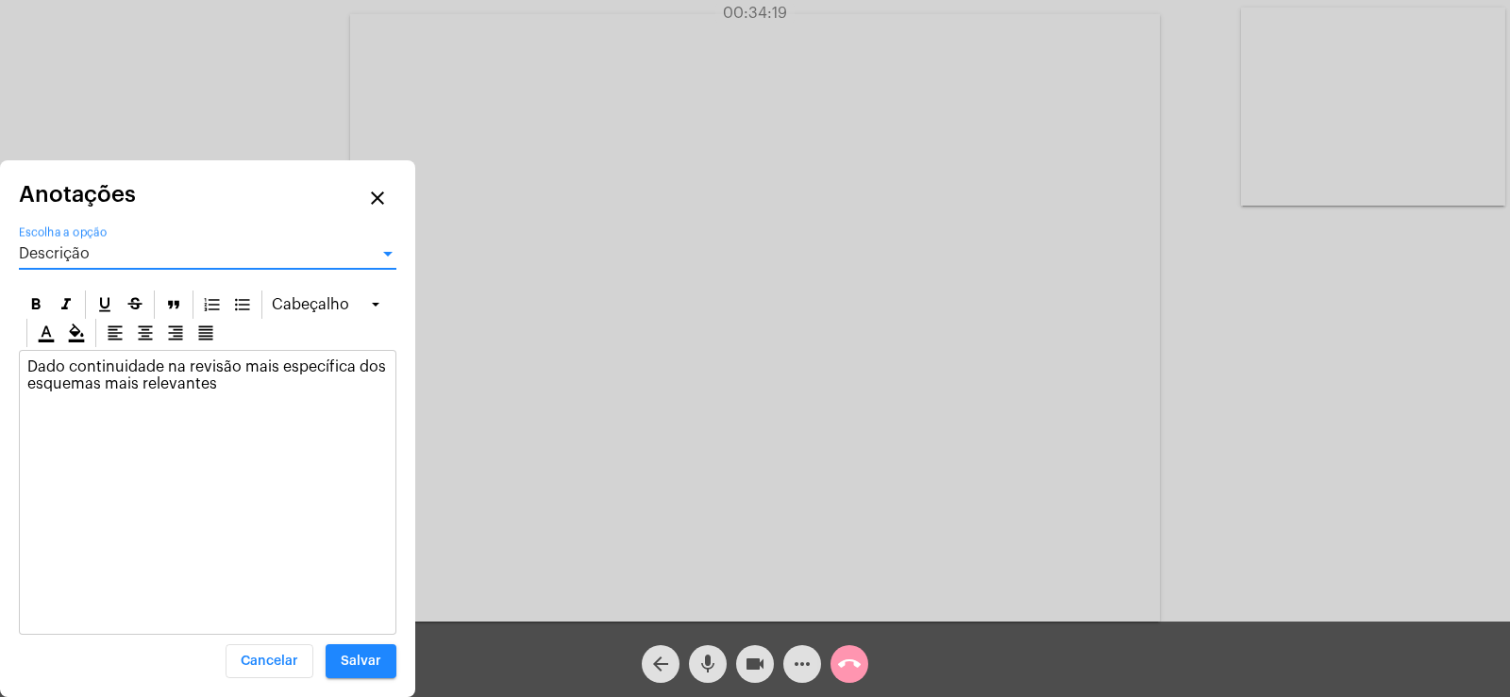
click at [98, 258] on div "Descrição" at bounding box center [199, 253] width 360 height 17
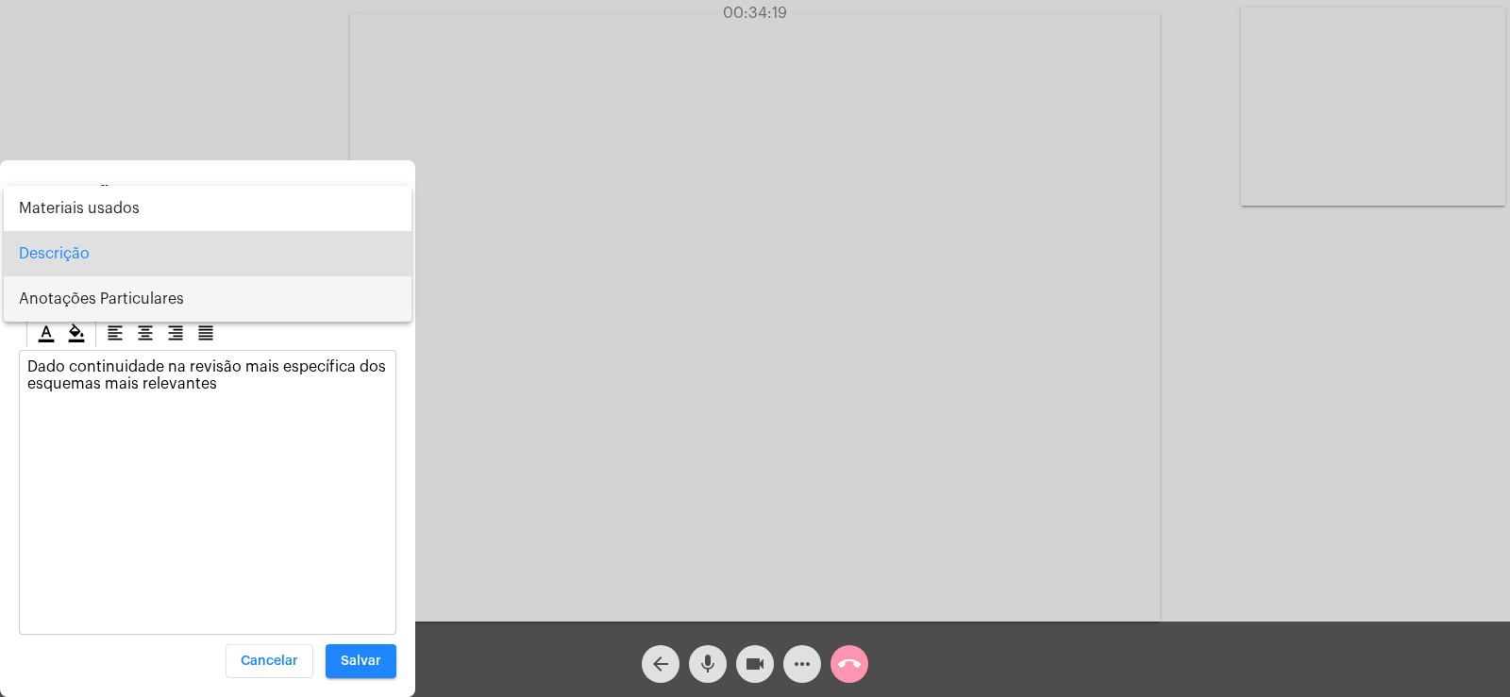
click at [100, 295] on span "Anotações Particulares" at bounding box center [207, 298] width 377 height 45
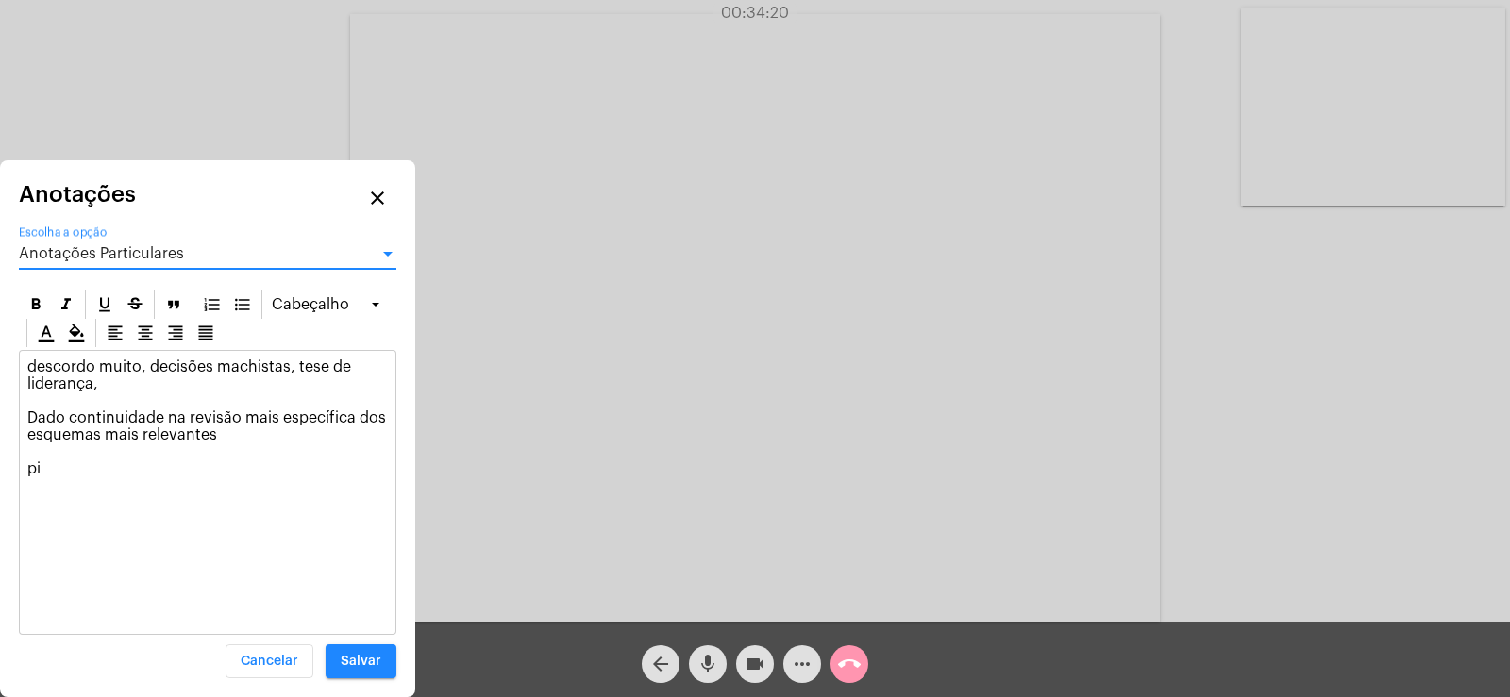
click at [158, 453] on p "descordo muito, decisões machistas, tese de liderança, Dado continuidade na rev…" at bounding box center [207, 418] width 360 height 119
click at [121, 398] on p "descordo muito, decisões machistas, tese de liderança, Dado continuidade na rev…" at bounding box center [207, 418] width 360 height 119
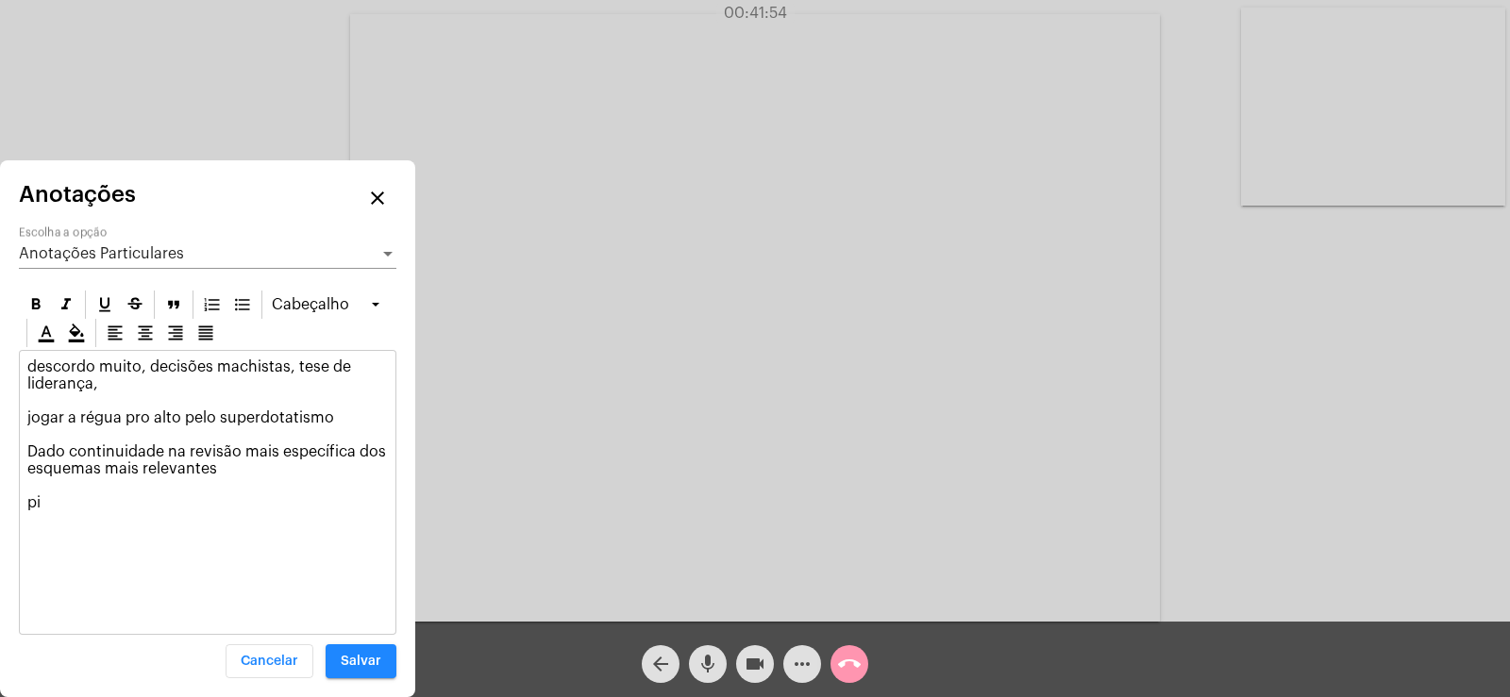
click at [50, 519] on div "descordo muito, decisões machistas, tese de liderança, jogar a régua pro alto p…" at bounding box center [208, 439] width 376 height 177
click at [129, 243] on div "Anotações Particulares Escolha a opção" at bounding box center [207, 247] width 377 height 42
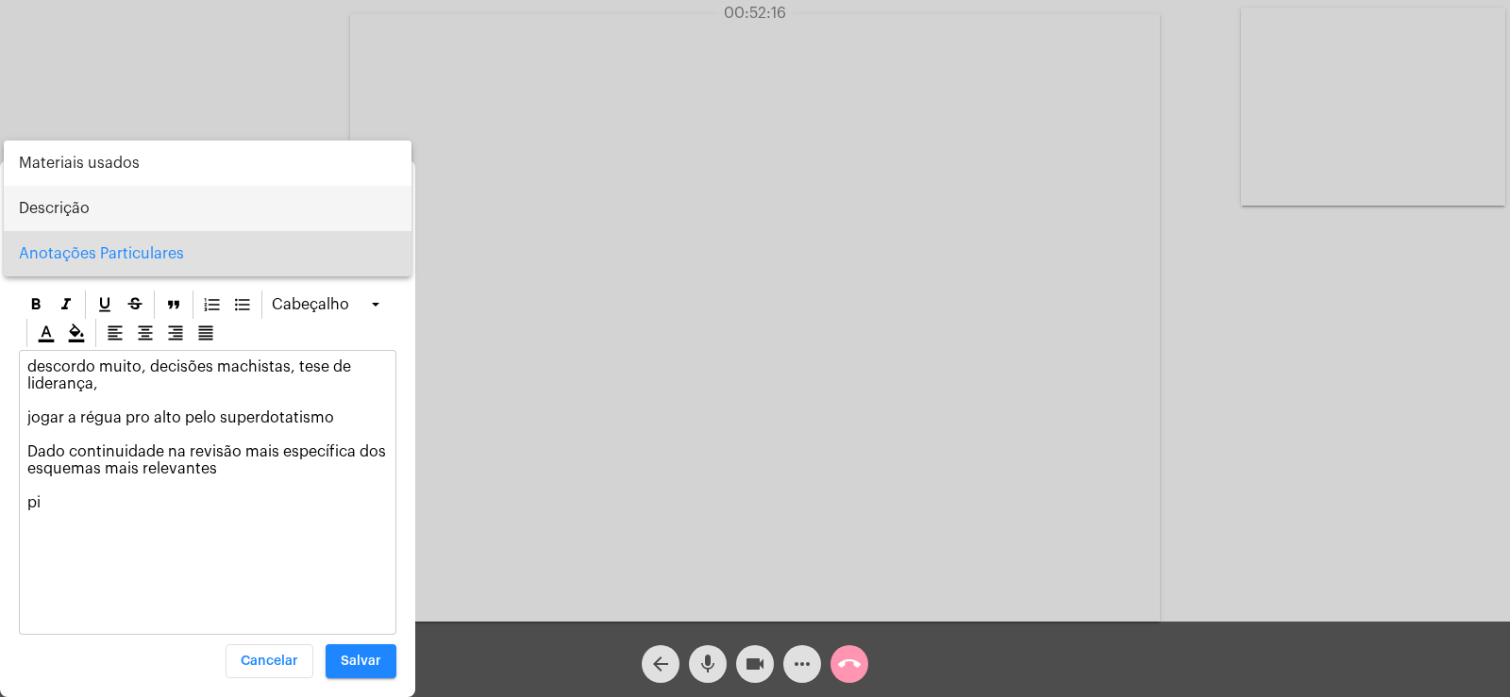
click at [107, 211] on span "Descrição" at bounding box center [207, 208] width 377 height 45
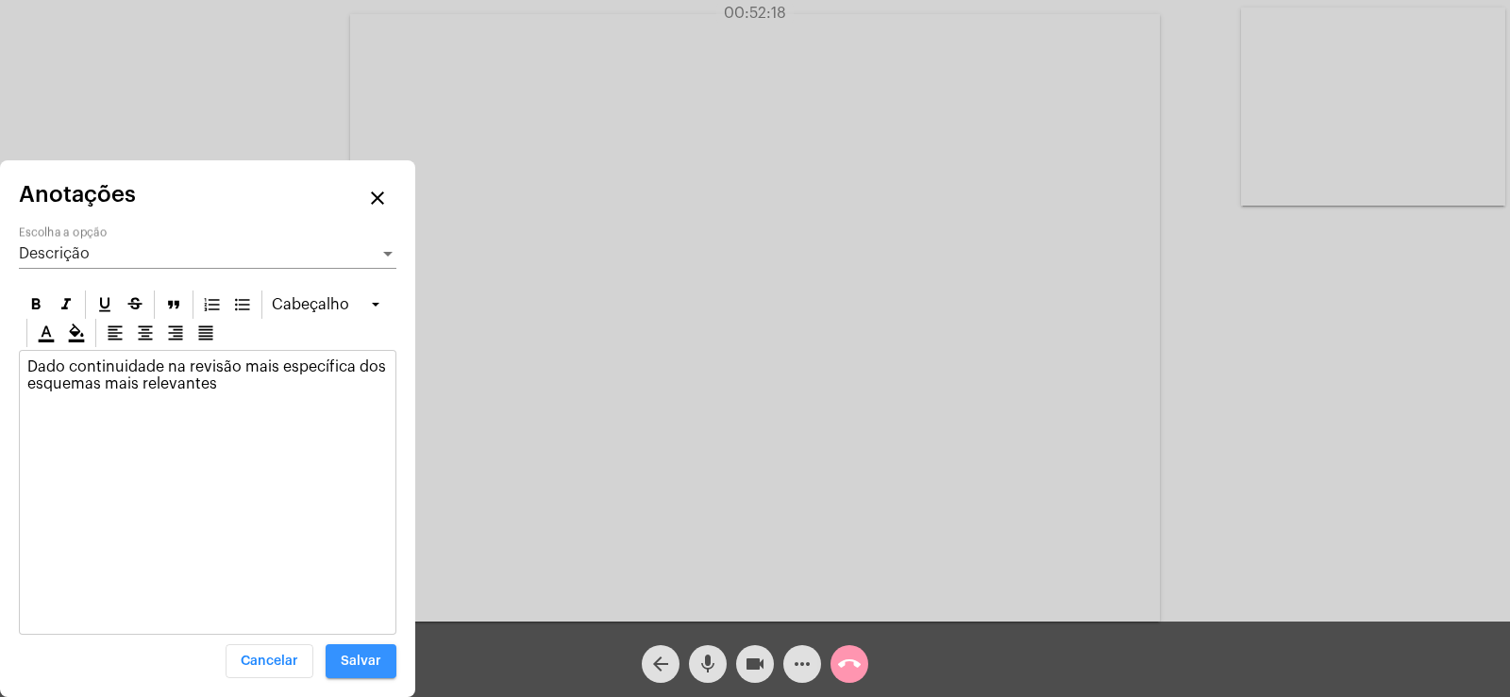
click at [365, 673] on button "Salvar" at bounding box center [361, 661] width 71 height 34
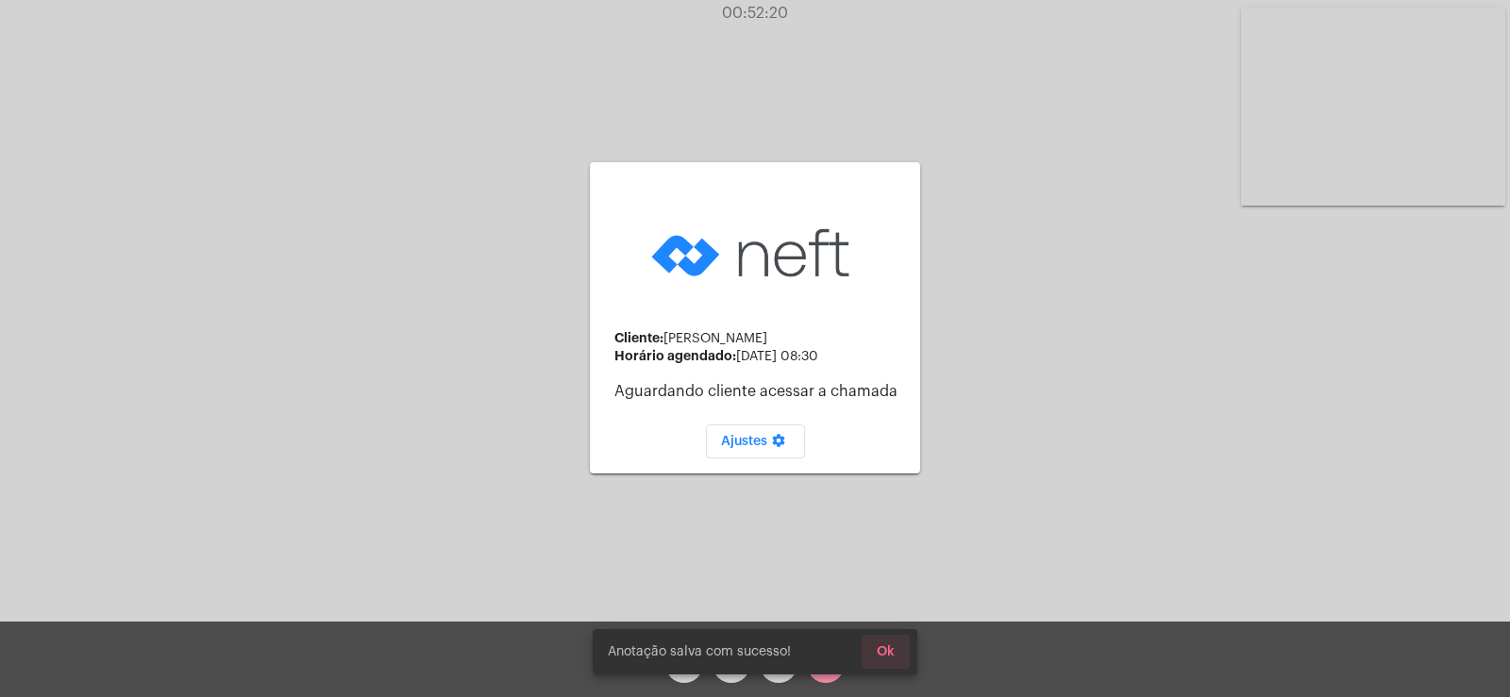
click at [881, 647] on span "Ok" at bounding box center [886, 651] width 18 height 13
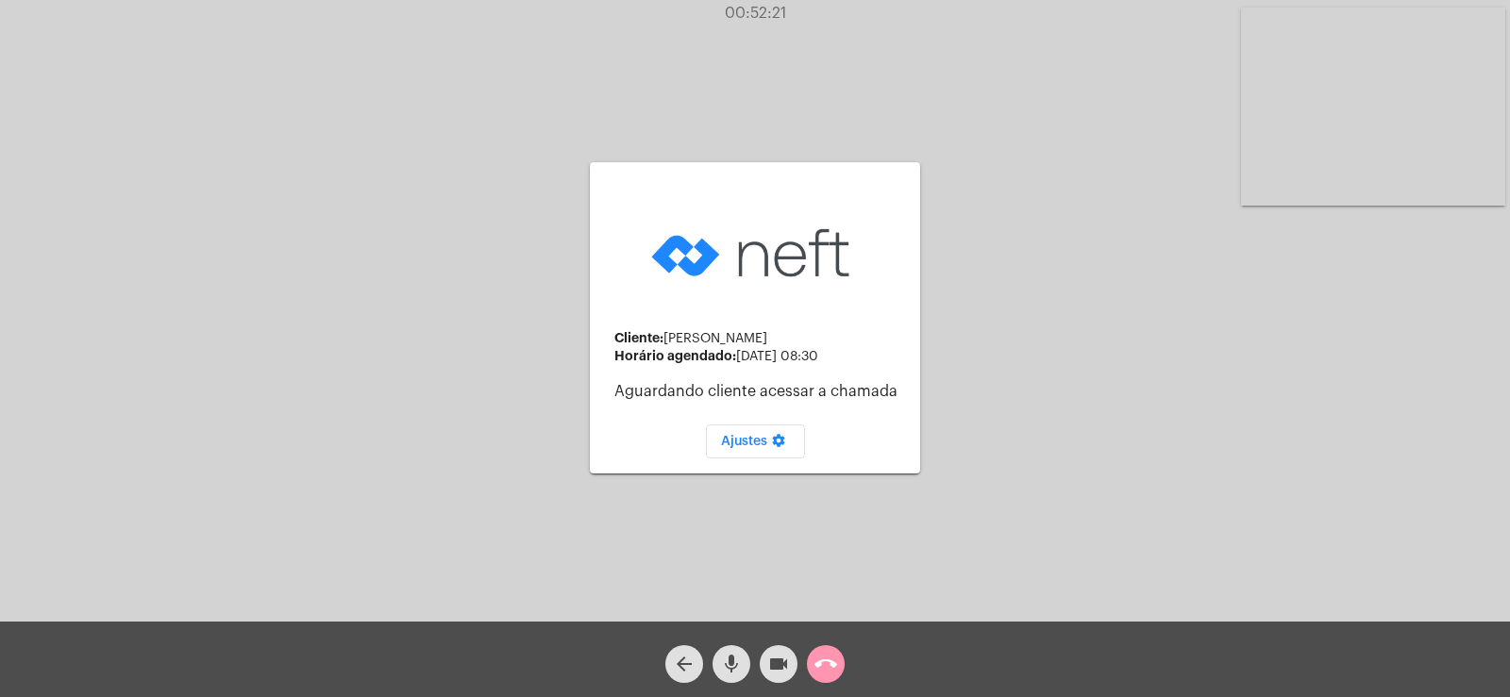
click at [824, 660] on mat-icon "call_end" at bounding box center [825, 664] width 23 height 23
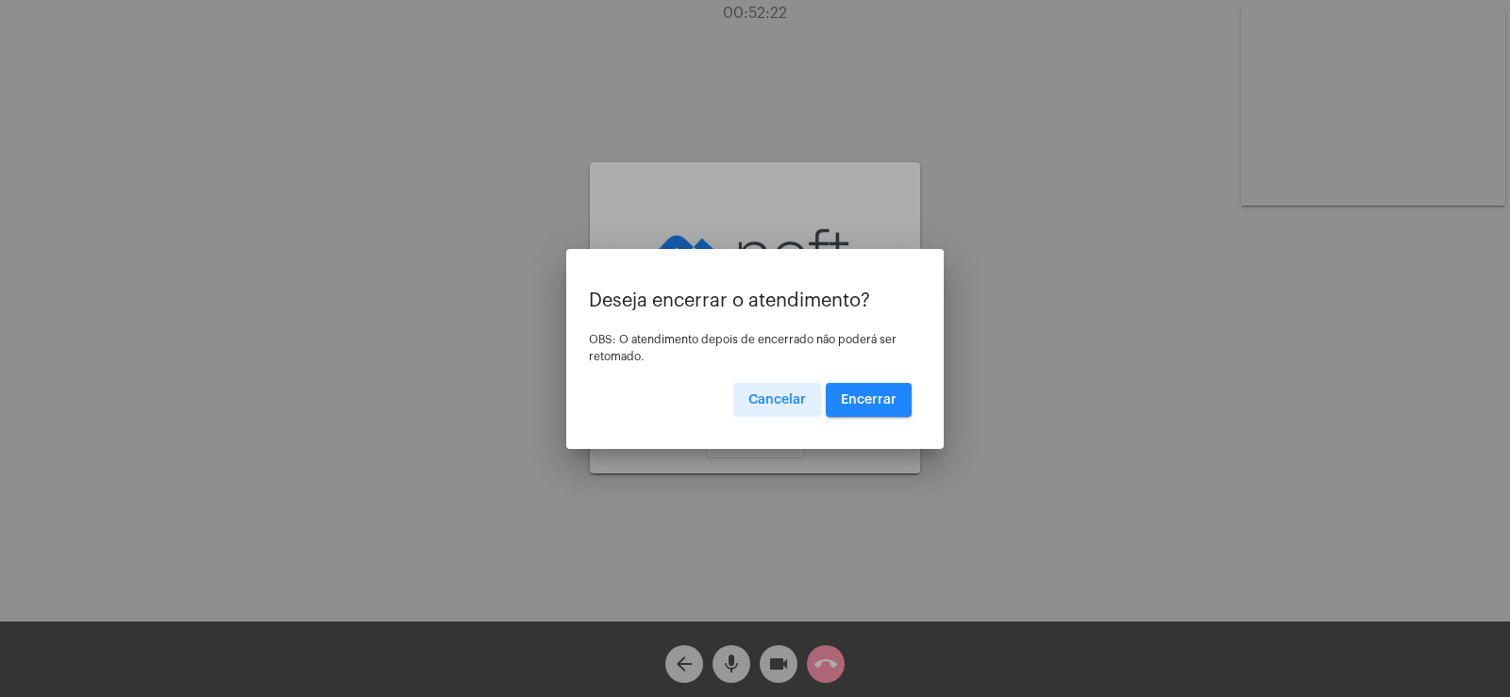
click at [867, 408] on button "Encerrar" at bounding box center [869, 400] width 86 height 34
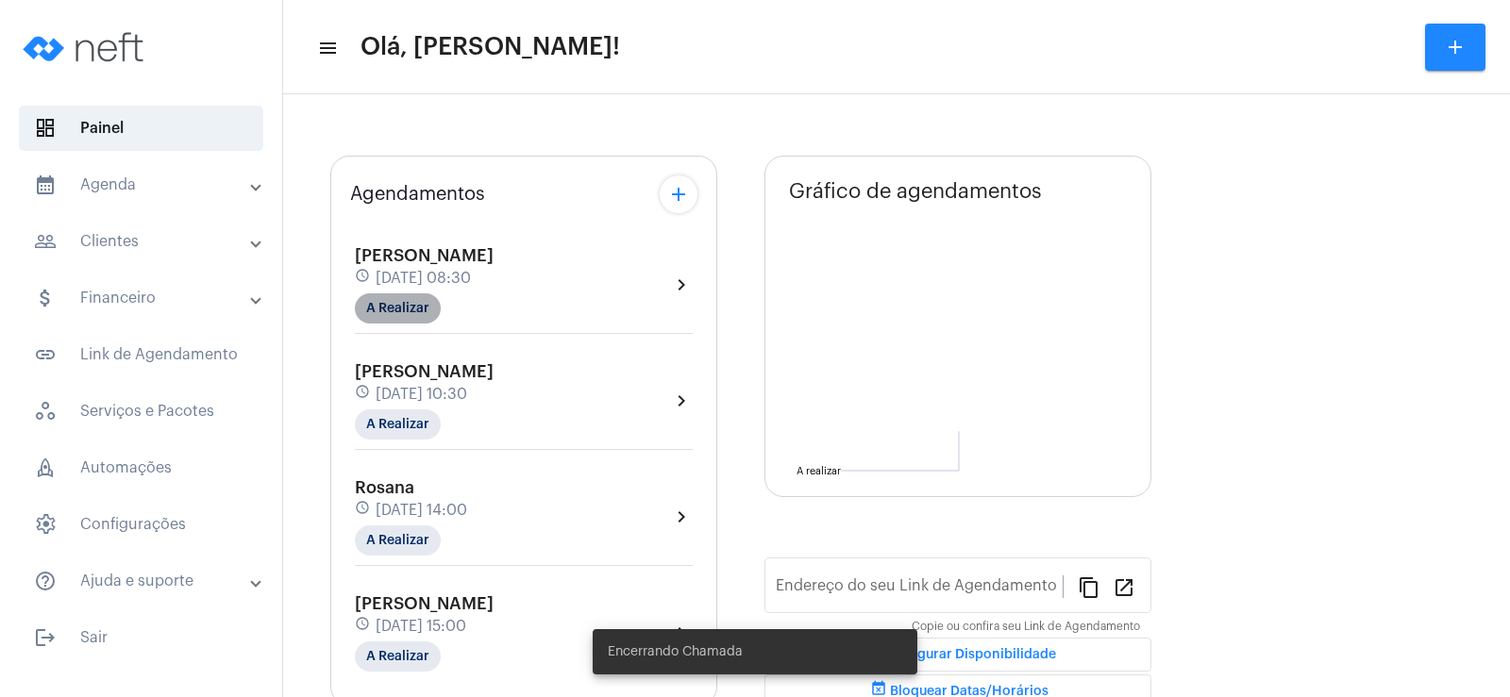
click at [415, 302] on mat-chip "A Realizar" at bounding box center [398, 308] width 86 height 30
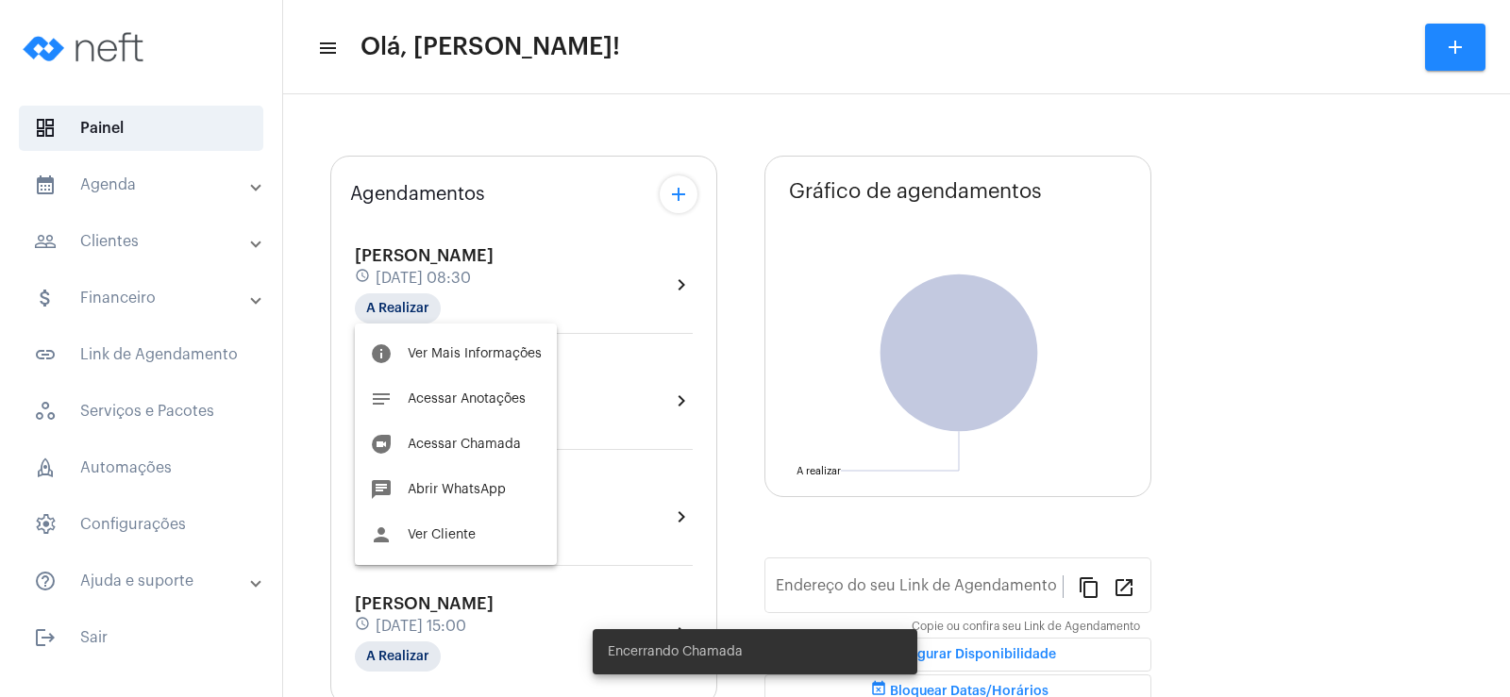
type input "[URL][DOMAIN_NAME]"
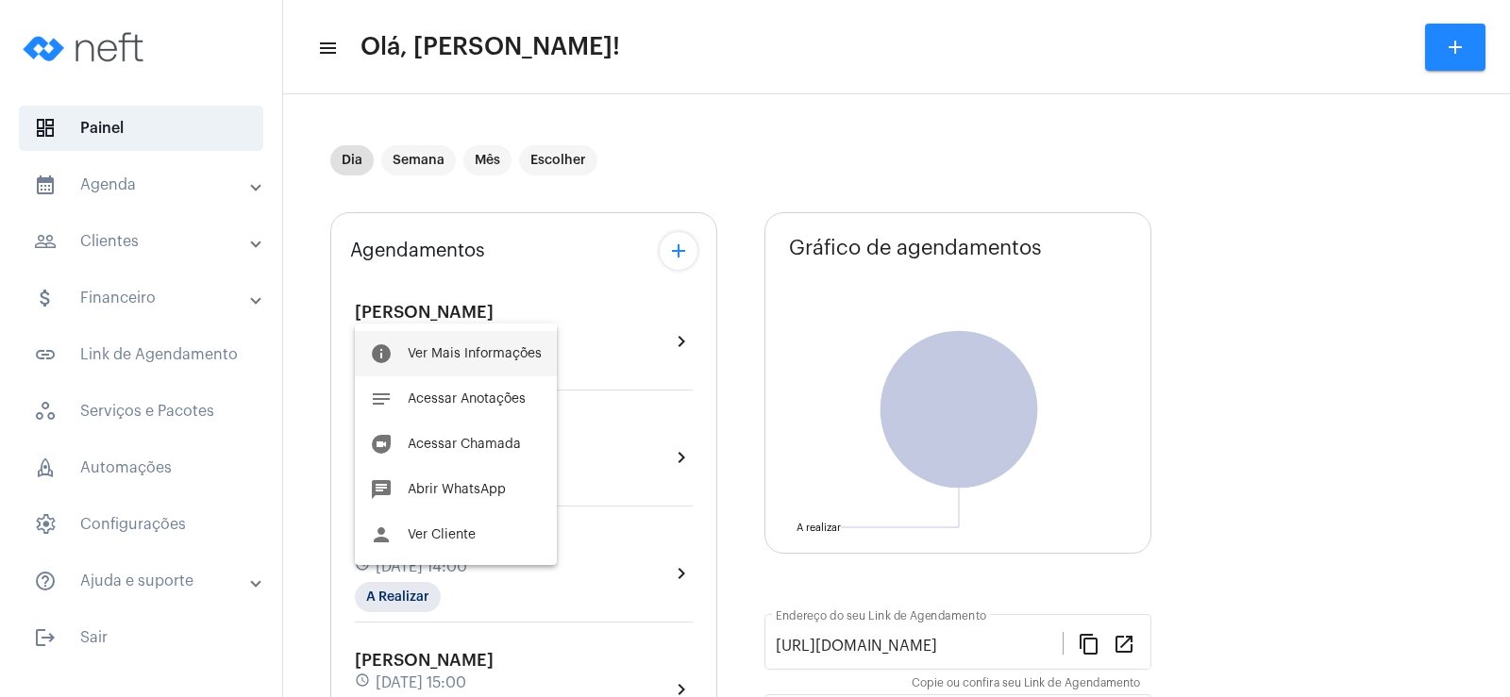
click at [413, 351] on span "Ver Mais Informações" at bounding box center [475, 353] width 134 height 13
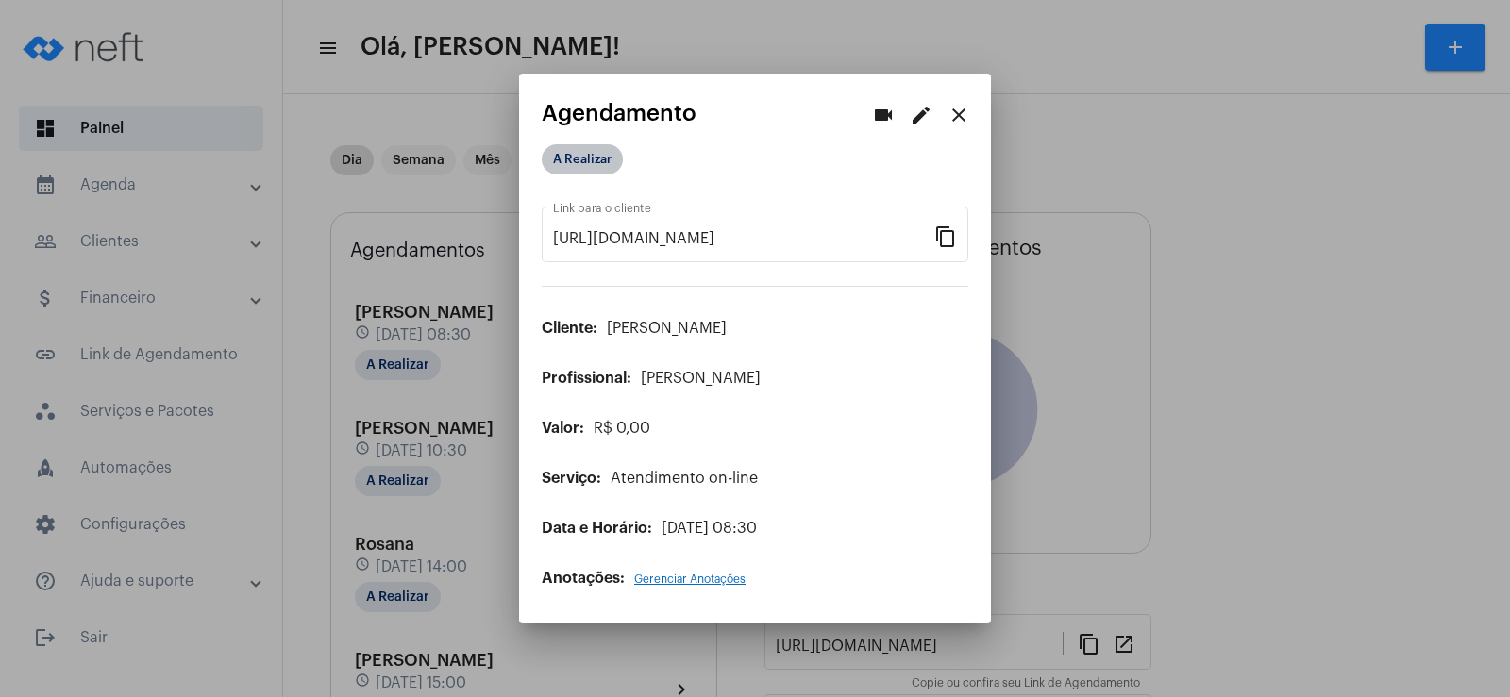
click at [580, 162] on mat-chip "A Realizar" at bounding box center [582, 159] width 81 height 30
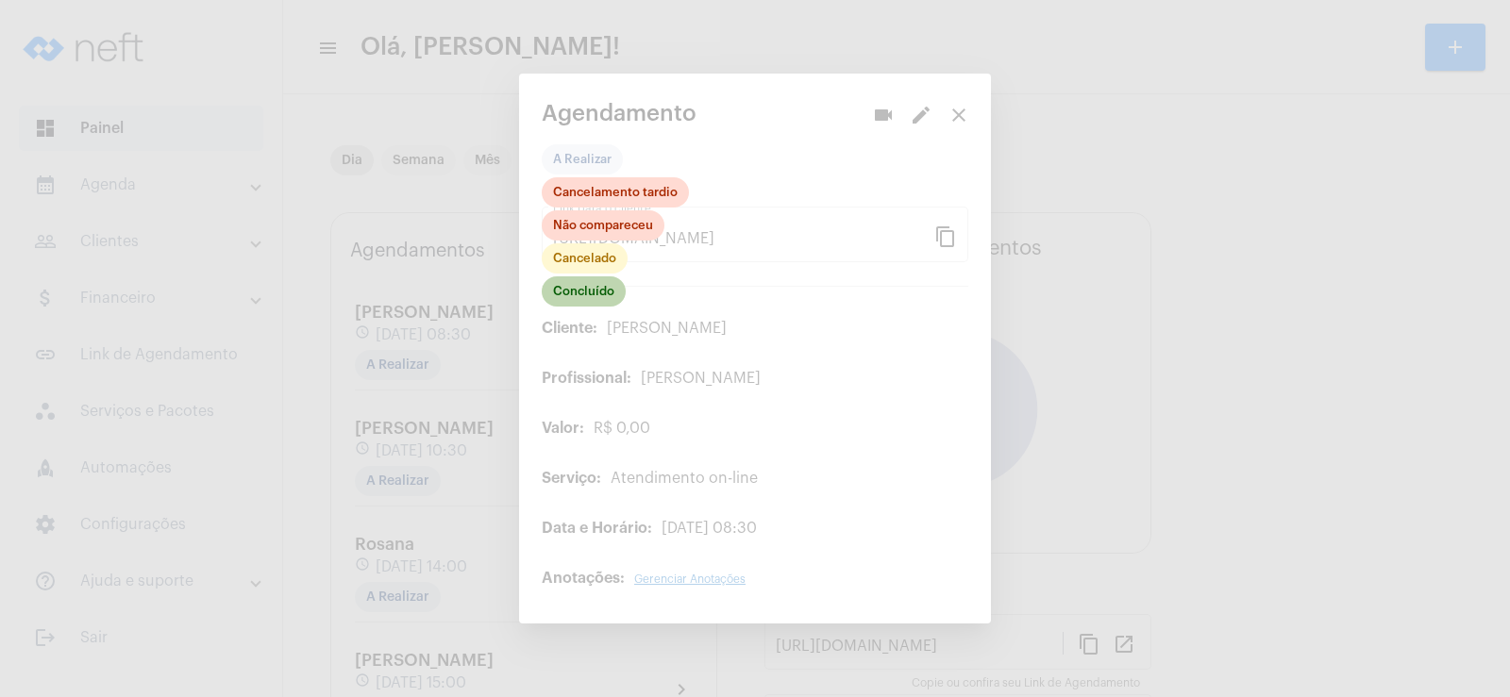
click at [573, 297] on mat-chip "Concluído" at bounding box center [584, 291] width 84 height 30
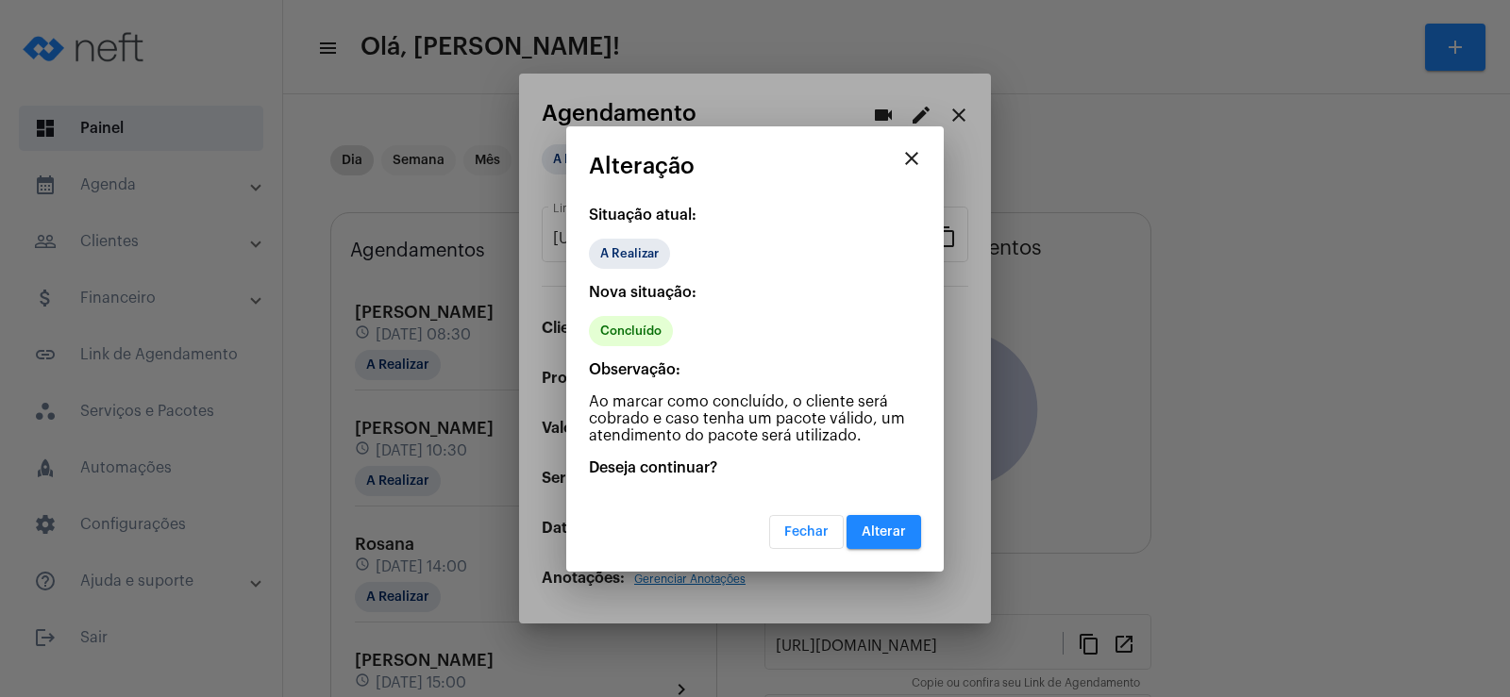
click at [884, 539] on button "Alterar" at bounding box center [883, 532] width 75 height 34
